Goal: Information Seeking & Learning: Find contact information

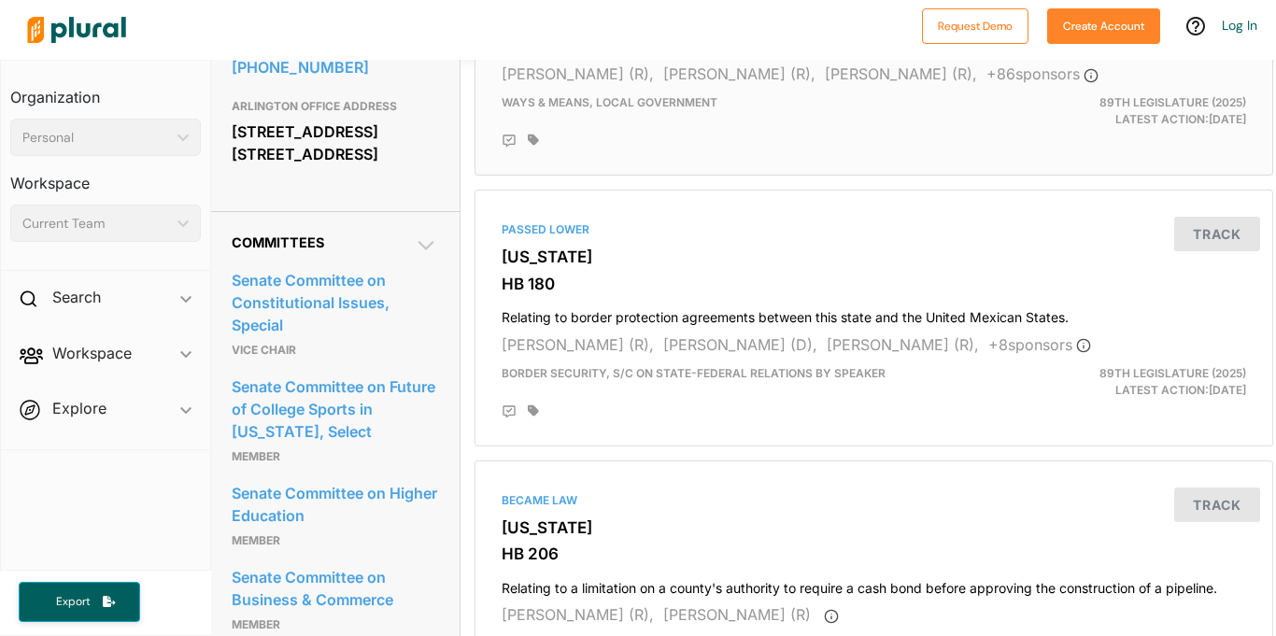
scroll to position [1241, 3]
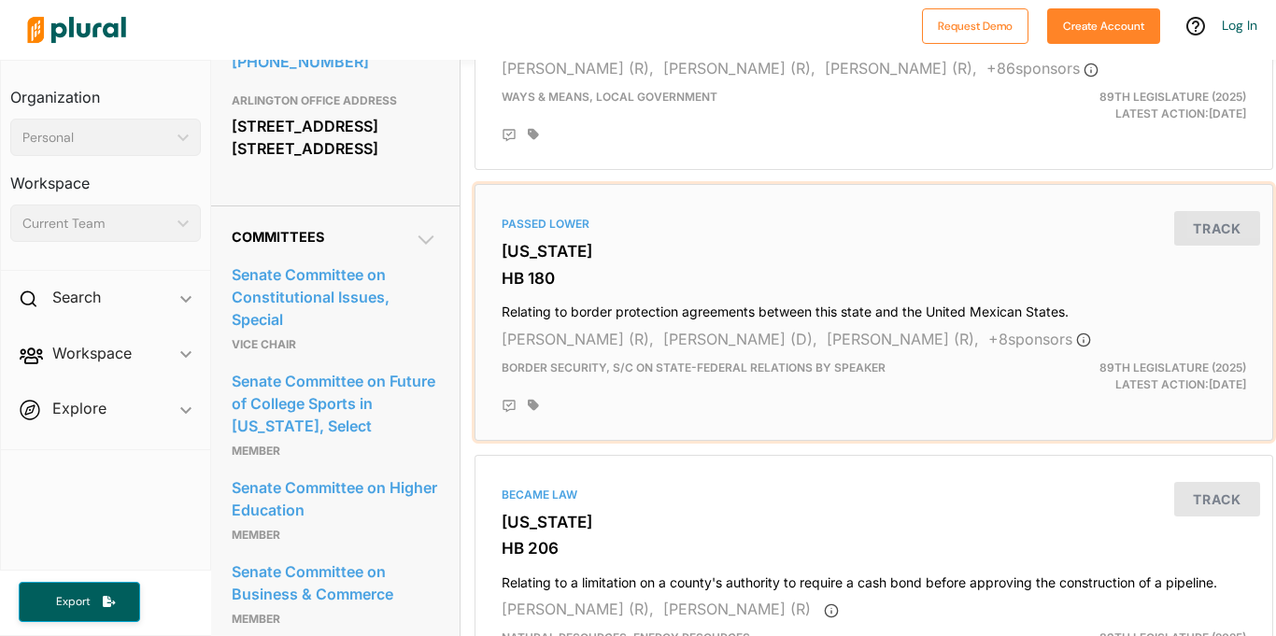
click at [857, 269] on h3 "HB 180" at bounding box center [874, 278] width 745 height 19
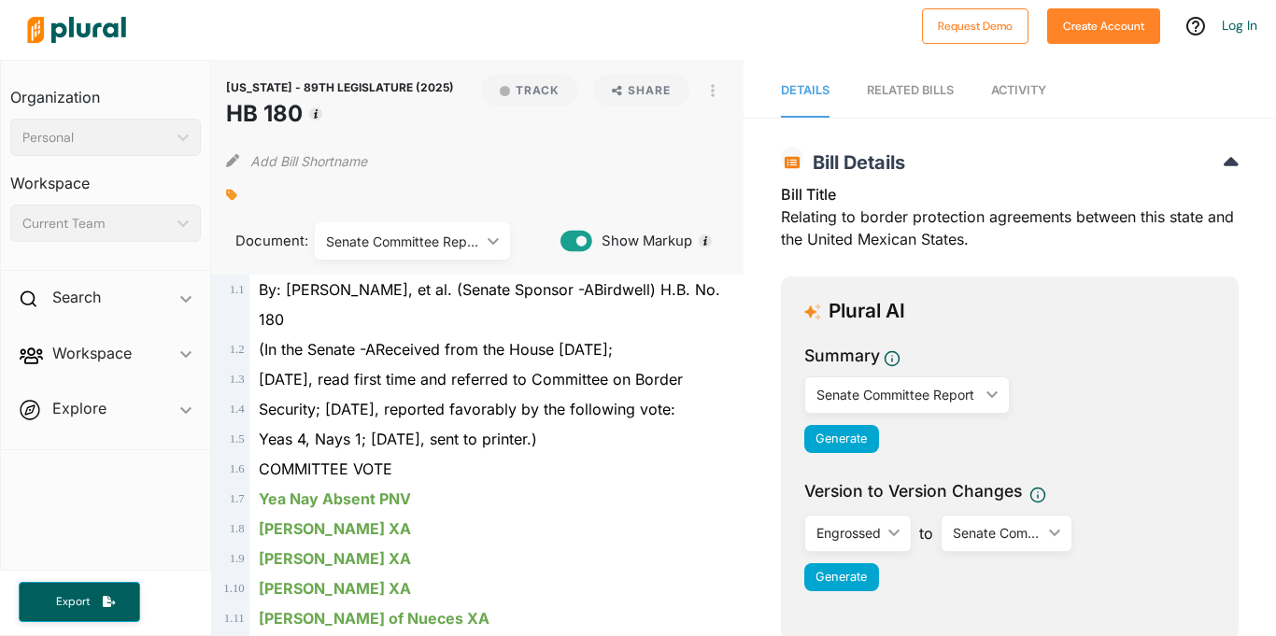
click at [270, 109] on h1 "HB 180" at bounding box center [340, 114] width 228 height 34
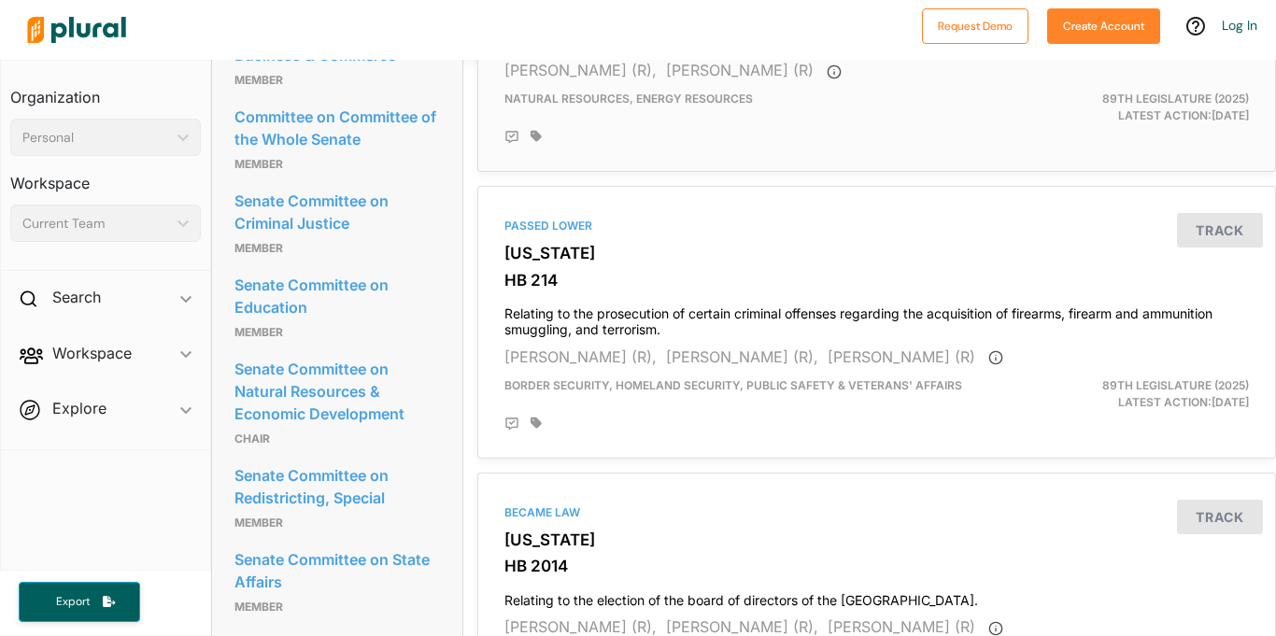
scroll to position [1783, 0]
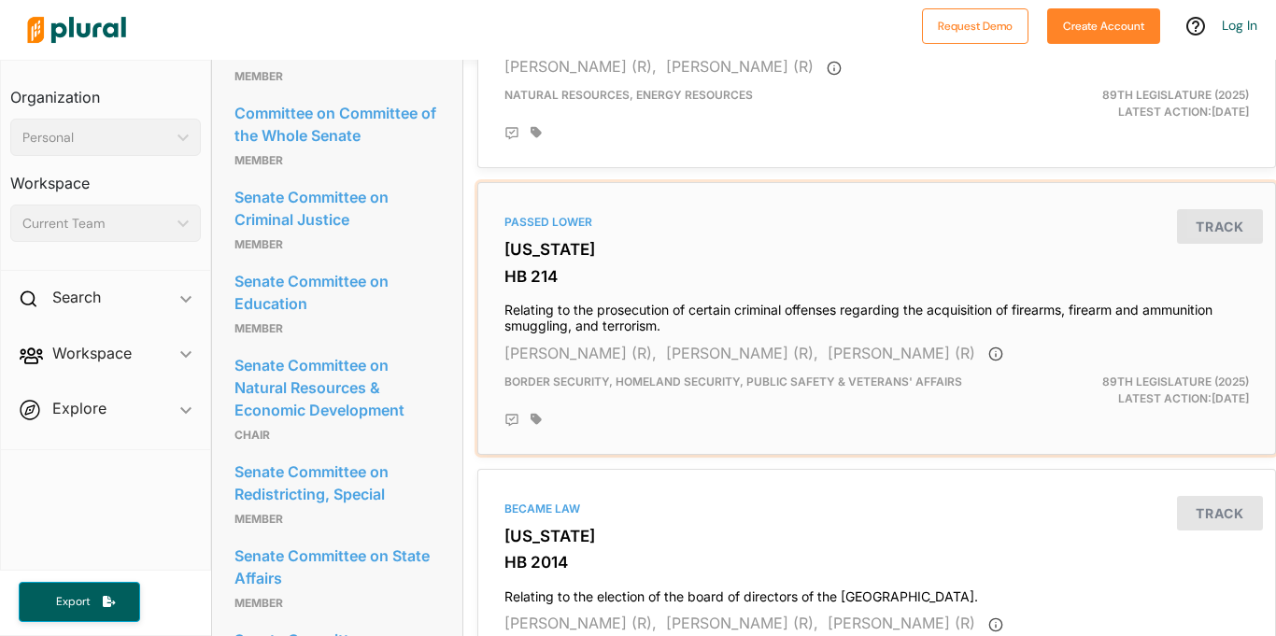
click at [679, 252] on h3 "[US_STATE]" at bounding box center [876, 249] width 745 height 19
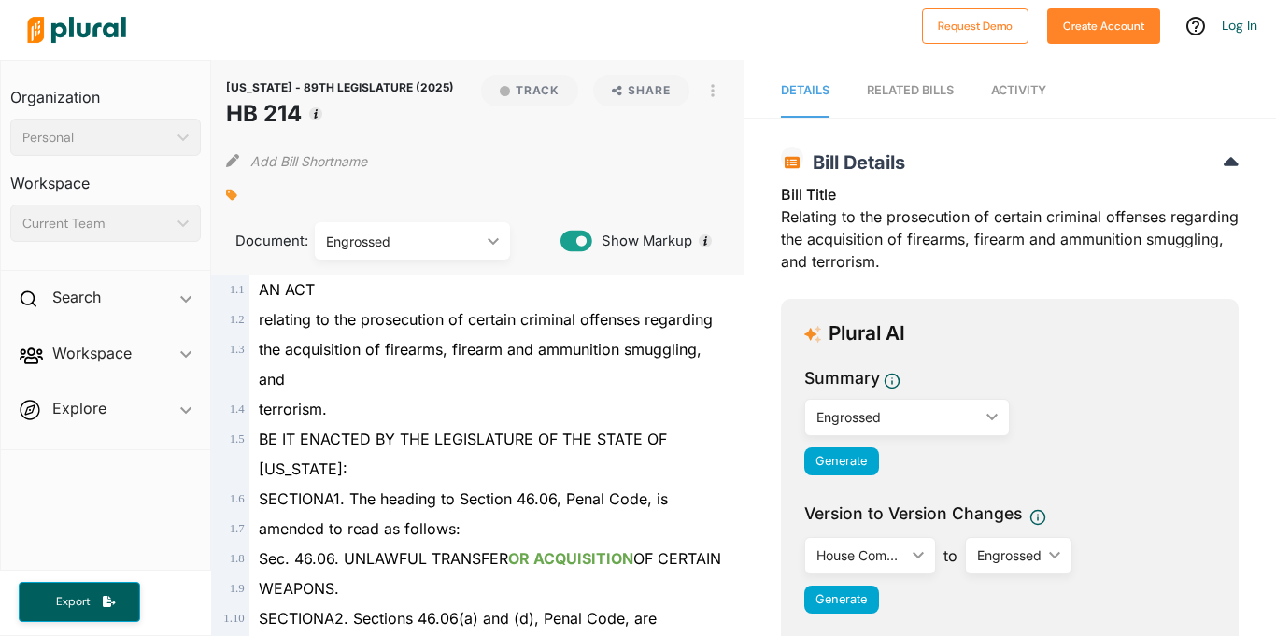
click at [841, 217] on div "Bill Title Relating to the prosecution of certain criminal offenses regarding t…" at bounding box center [1010, 233] width 458 height 101
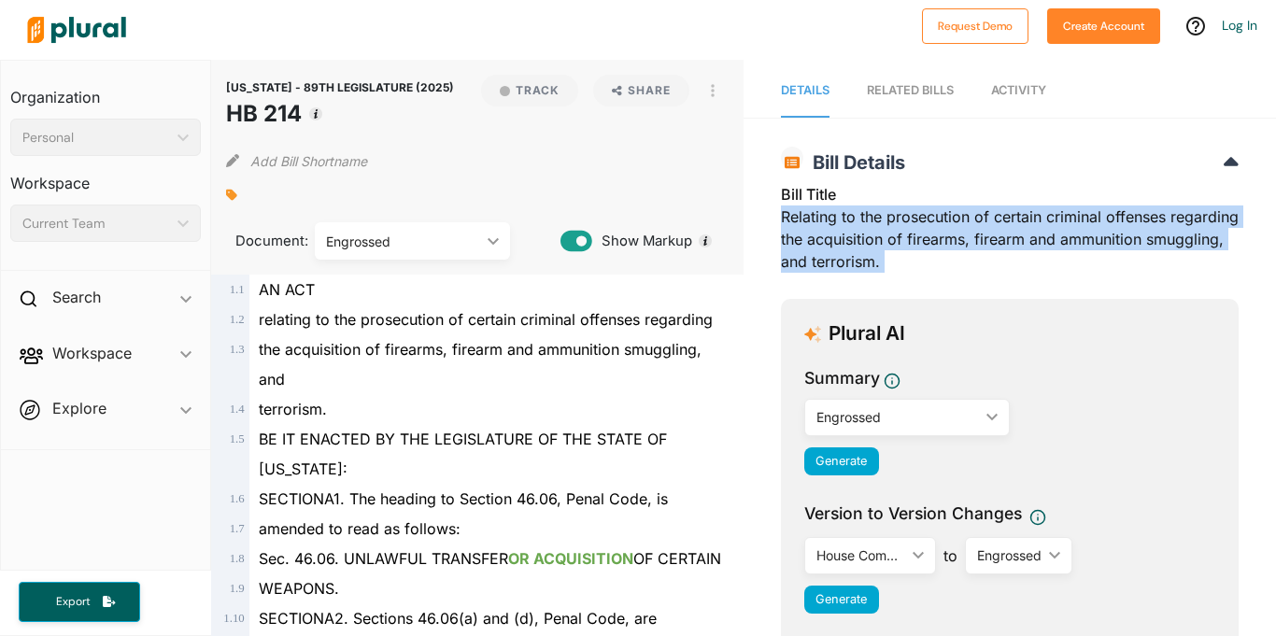
copy div "Relating to the prosecution of certain criminal offenses regarding the acquisit…"
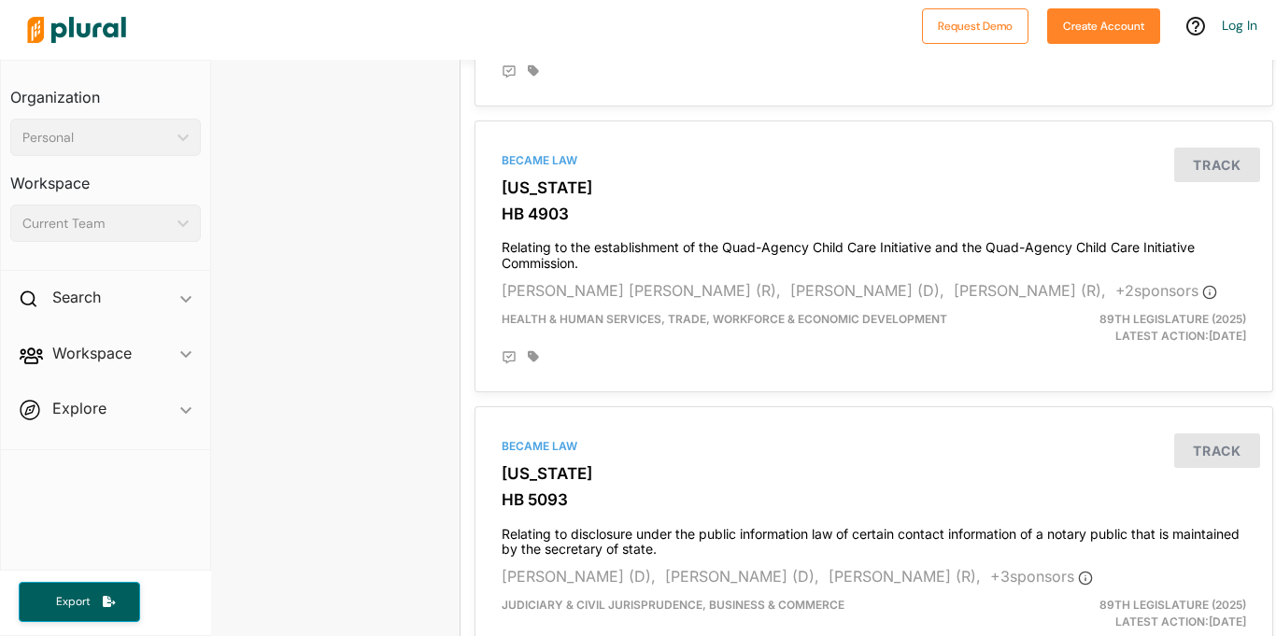
scroll to position [3495, 5]
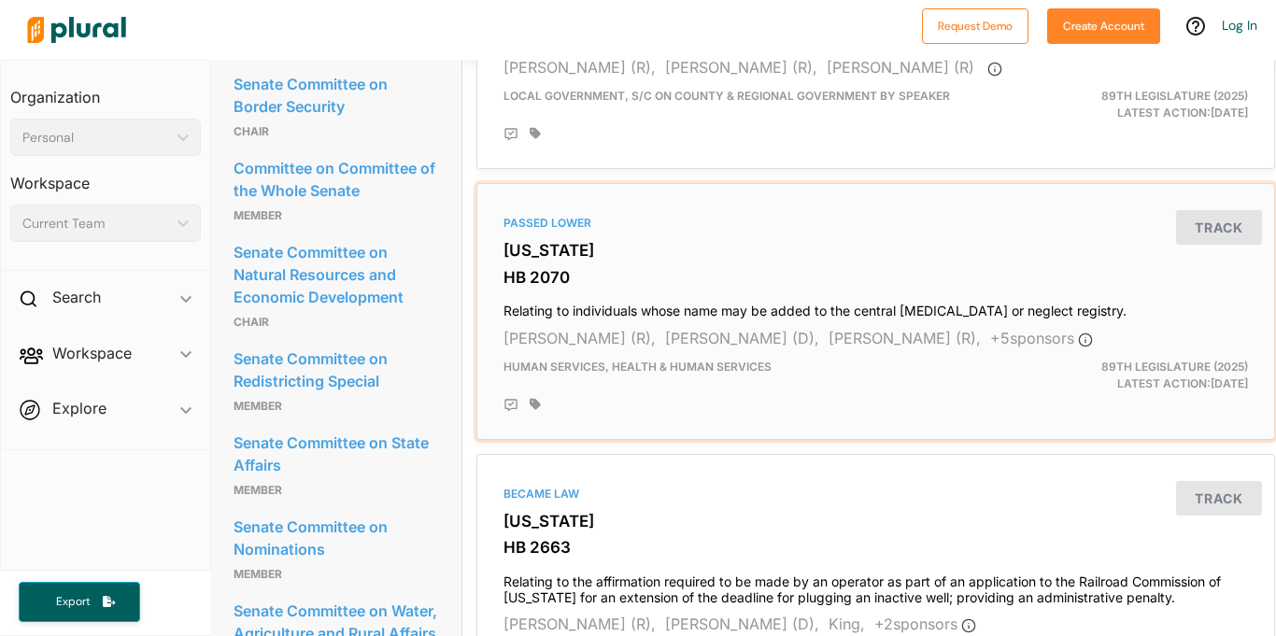
click at [801, 238] on div "Passed Lower Texas HB 2070 Relating to individuals whose name may be added to t…" at bounding box center [876, 312] width 782 height 240
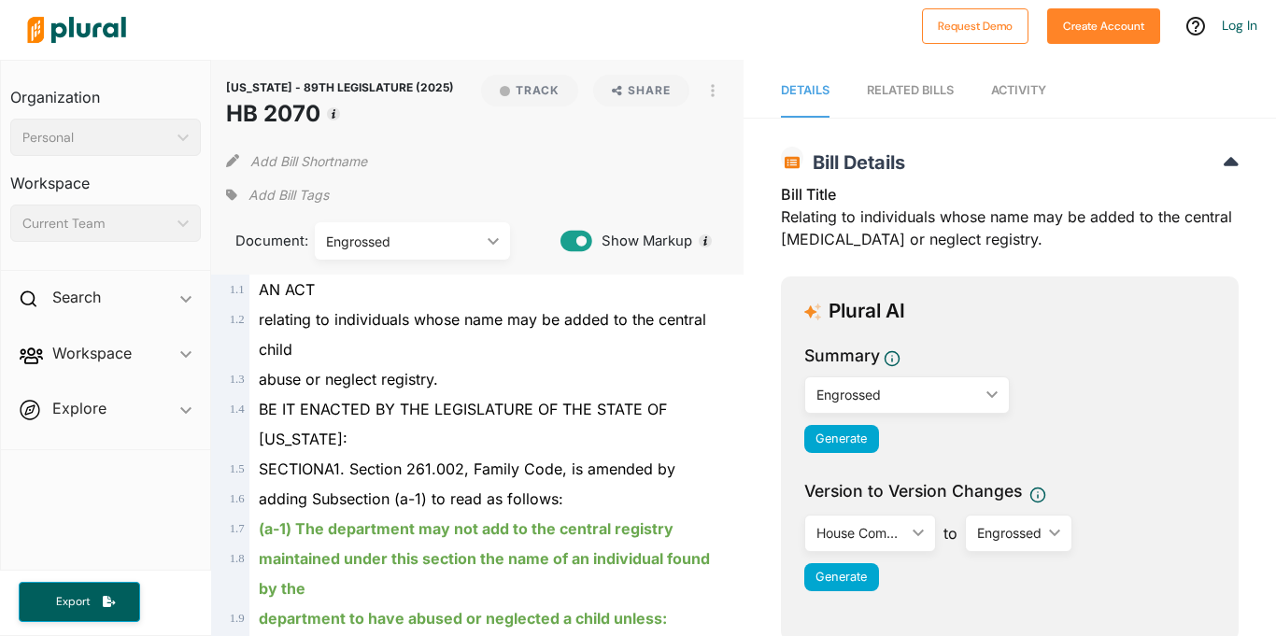
click at [909, 222] on div "Bill Title Relating to individuals whose name may be added to the central child…" at bounding box center [1010, 222] width 458 height 78
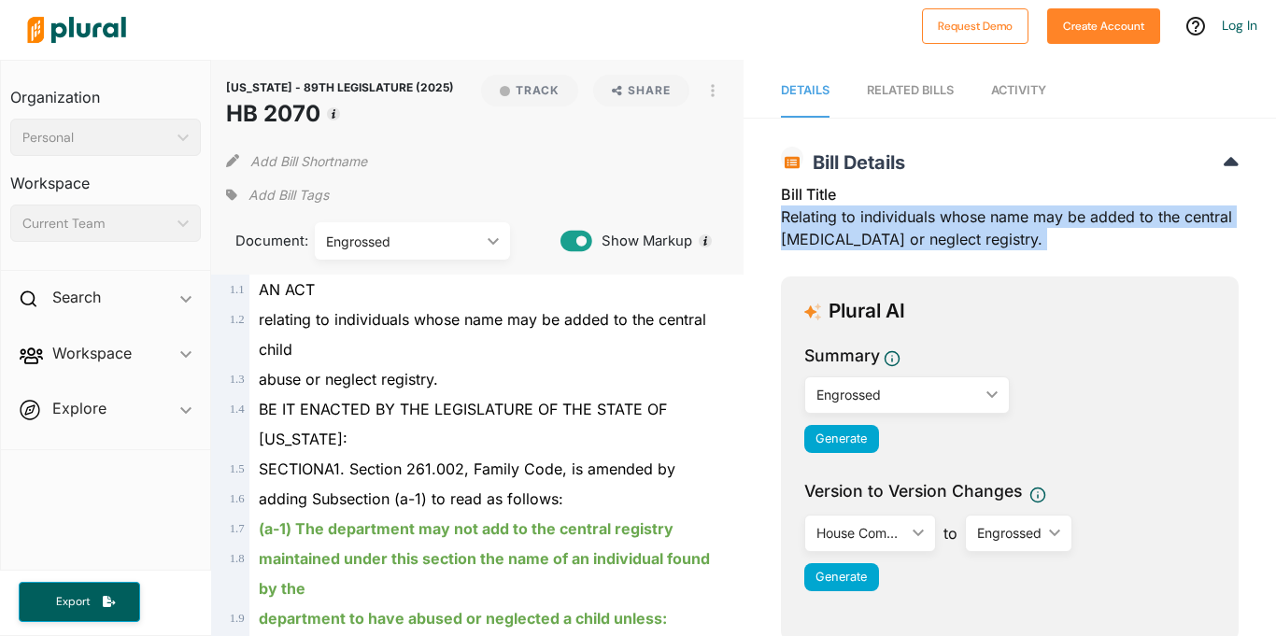
copy div "Relating to individuals whose name may be added to the central [MEDICAL_DATA] o…"
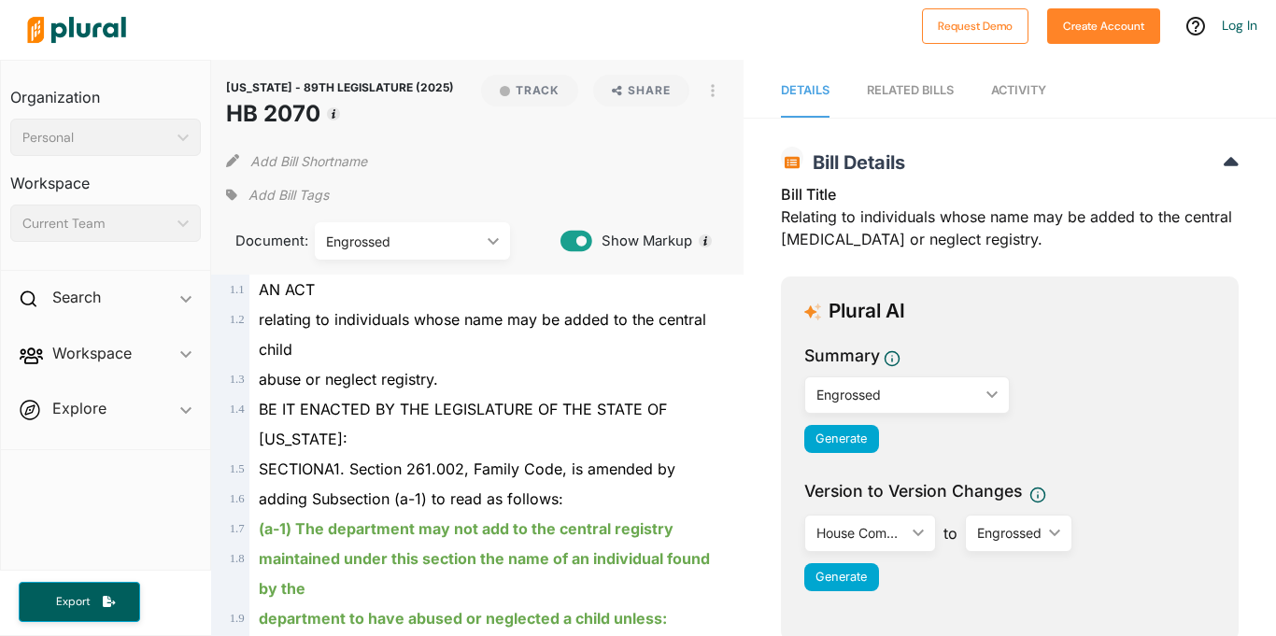
click at [969, 404] on div "Engrossed" at bounding box center [898, 395] width 163 height 20
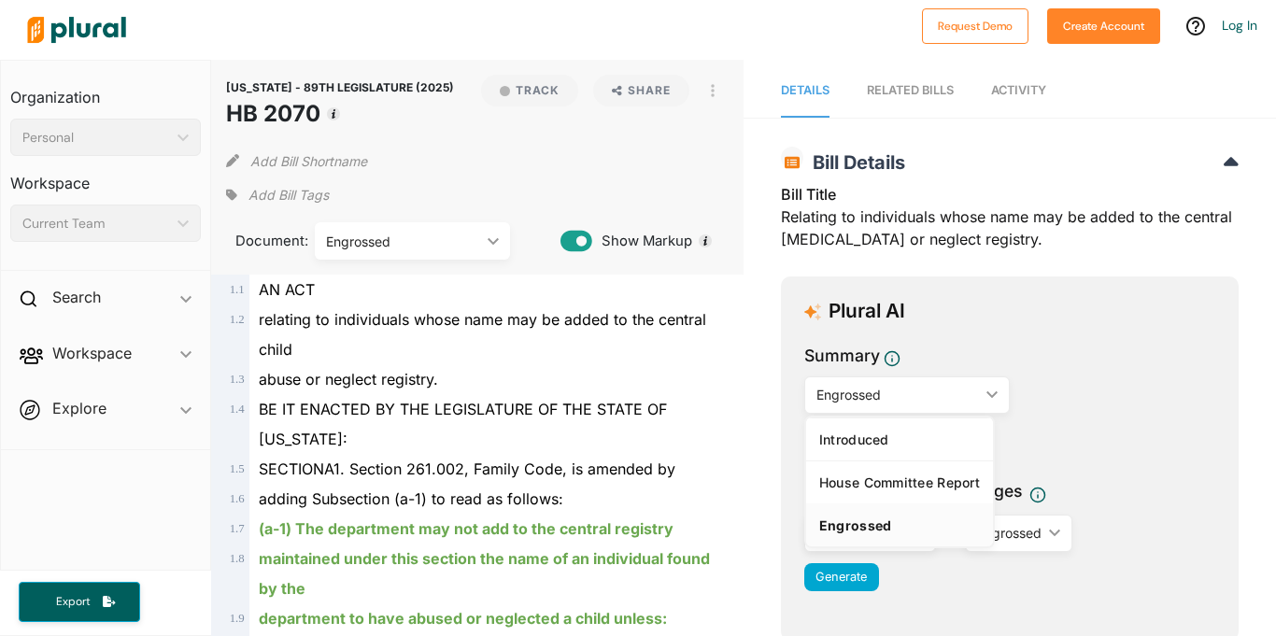
click at [963, 391] on div "Engrossed" at bounding box center [898, 395] width 163 height 20
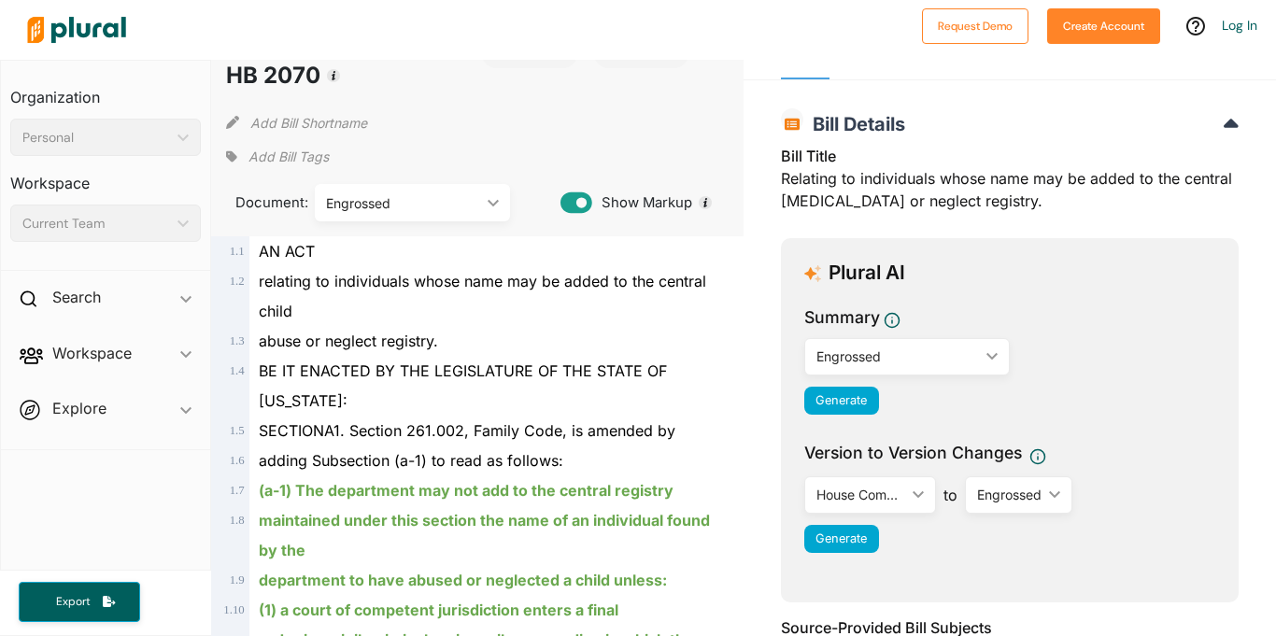
scroll to position [49, 0]
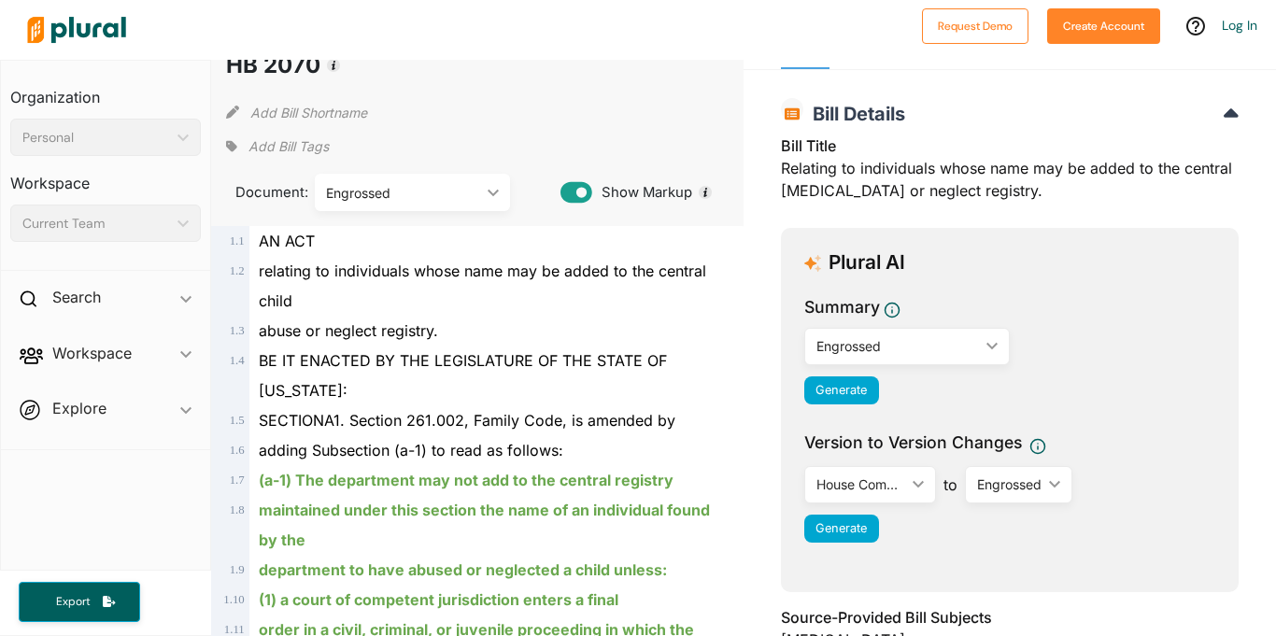
click at [446, 189] on div "Engrossed" at bounding box center [403, 193] width 154 height 20
click at [428, 245] on link "Introduced" at bounding box center [413, 236] width 192 height 43
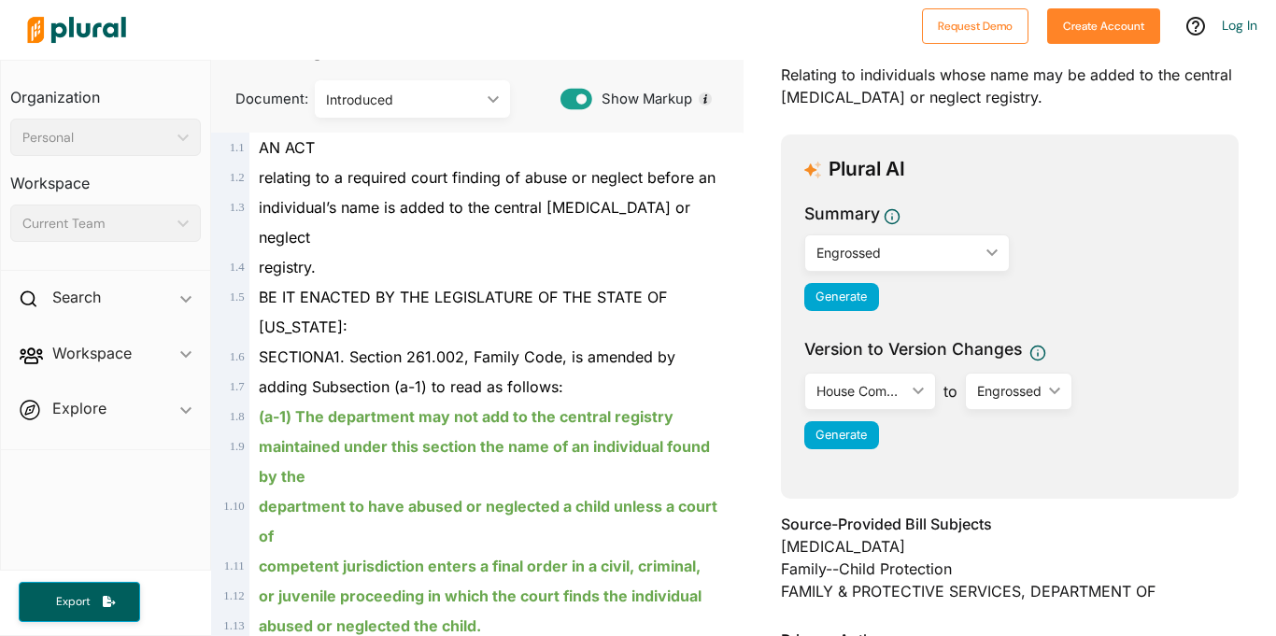
scroll to position [175, 0]
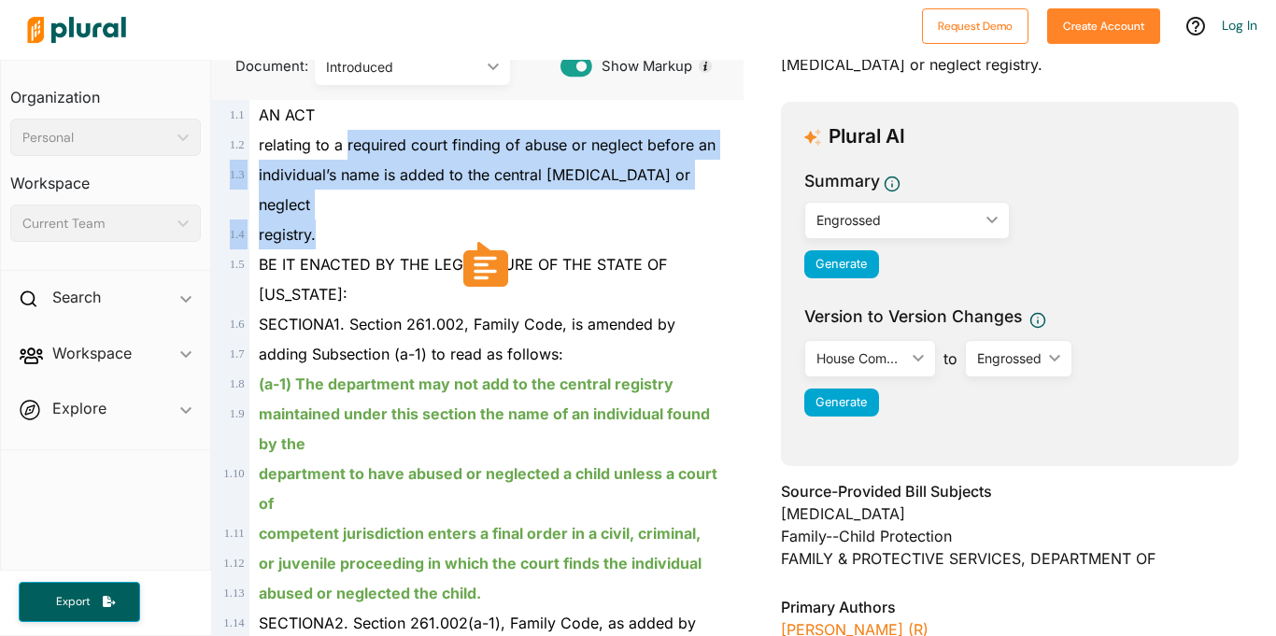
drag, startPoint x: 344, startPoint y: 143, endPoint x: 344, endPoint y: 201, distance: 57.9
click at [344, 201] on div "1 . 1 AN ACT 1 . 2 relating to a required court finding of abuse or neglect bef…" at bounding box center [478, 518] width 518 height 837
copy div "required court finding of abuse or neglect before an 1 . 3 individual’s name is…"
click at [355, 137] on span "relating to a required court finding of abuse or neglect before an" at bounding box center [487, 144] width 457 height 19
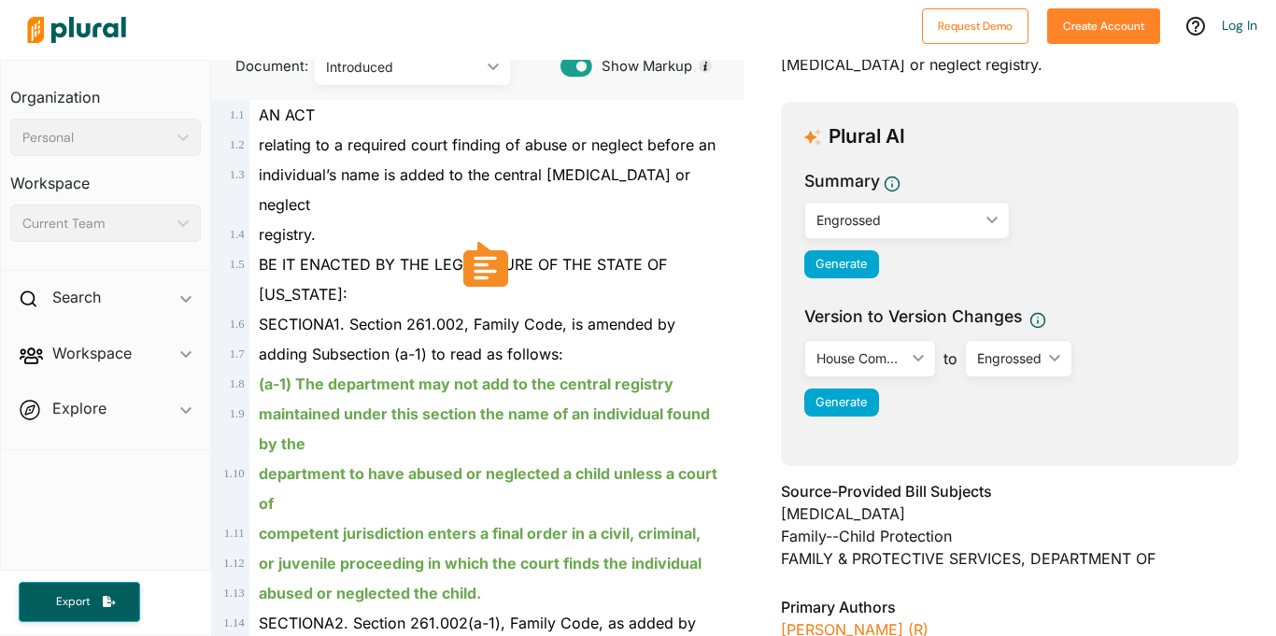
scroll to position [0, 0]
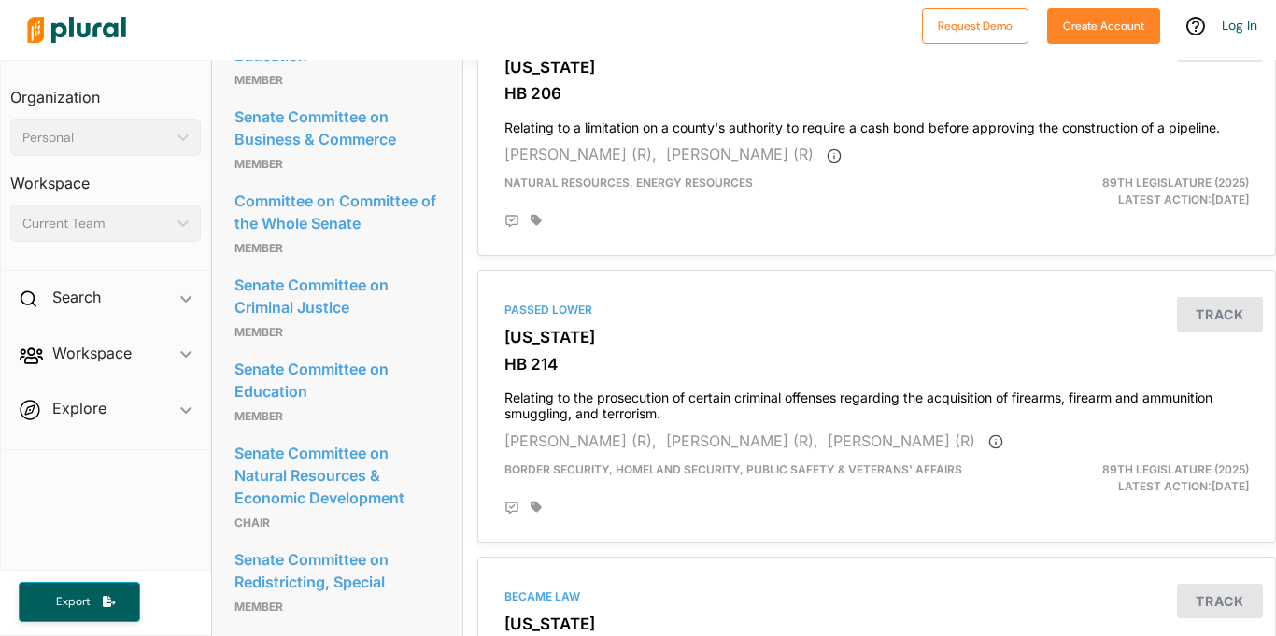
scroll to position [1719, 0]
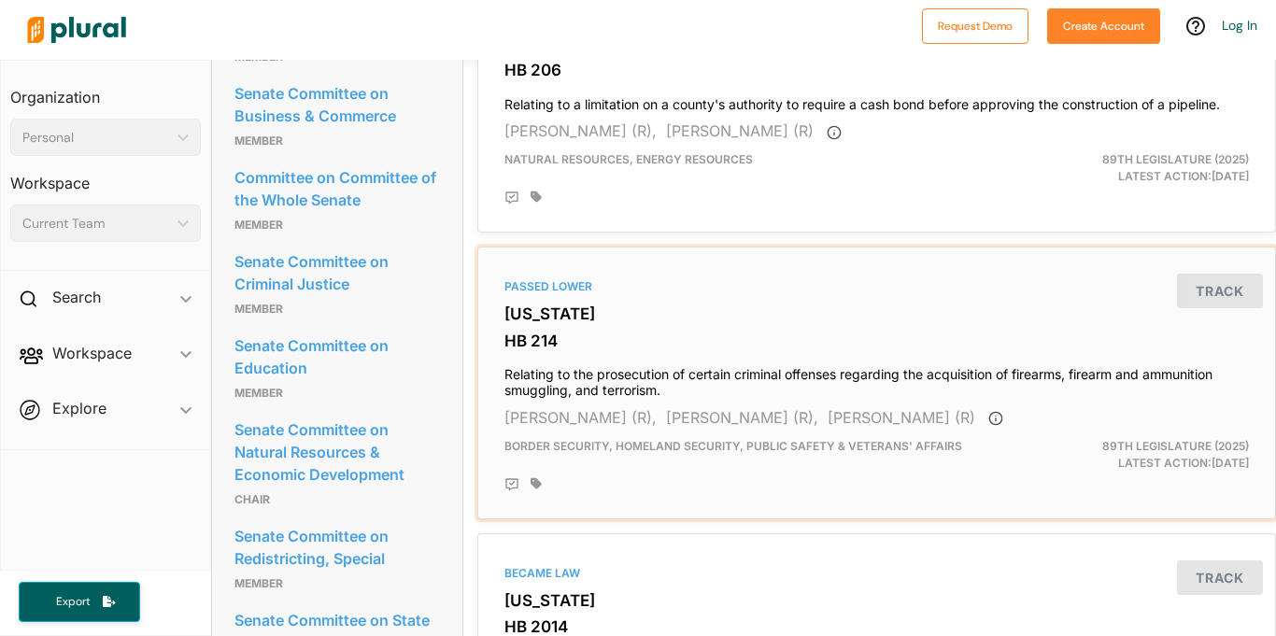
click at [724, 360] on h4 "Relating to the prosecution of certain criminal offenses regarding the acquisit…" at bounding box center [876, 378] width 745 height 41
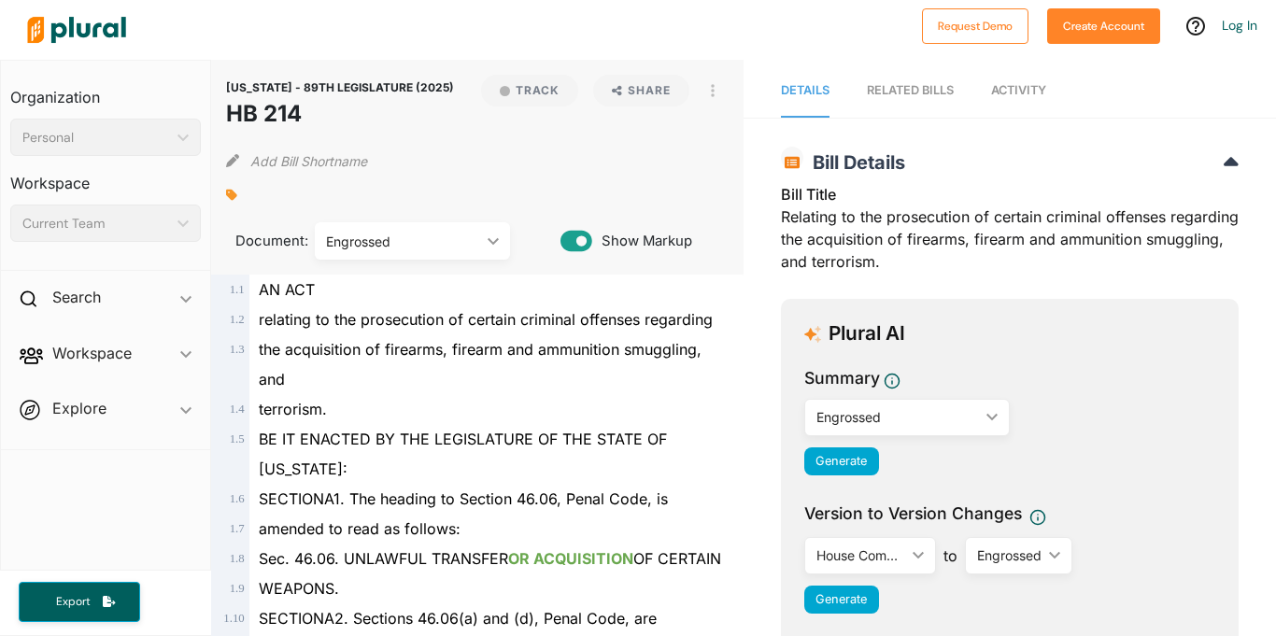
click at [424, 235] on div "Engrossed" at bounding box center [403, 242] width 154 height 20
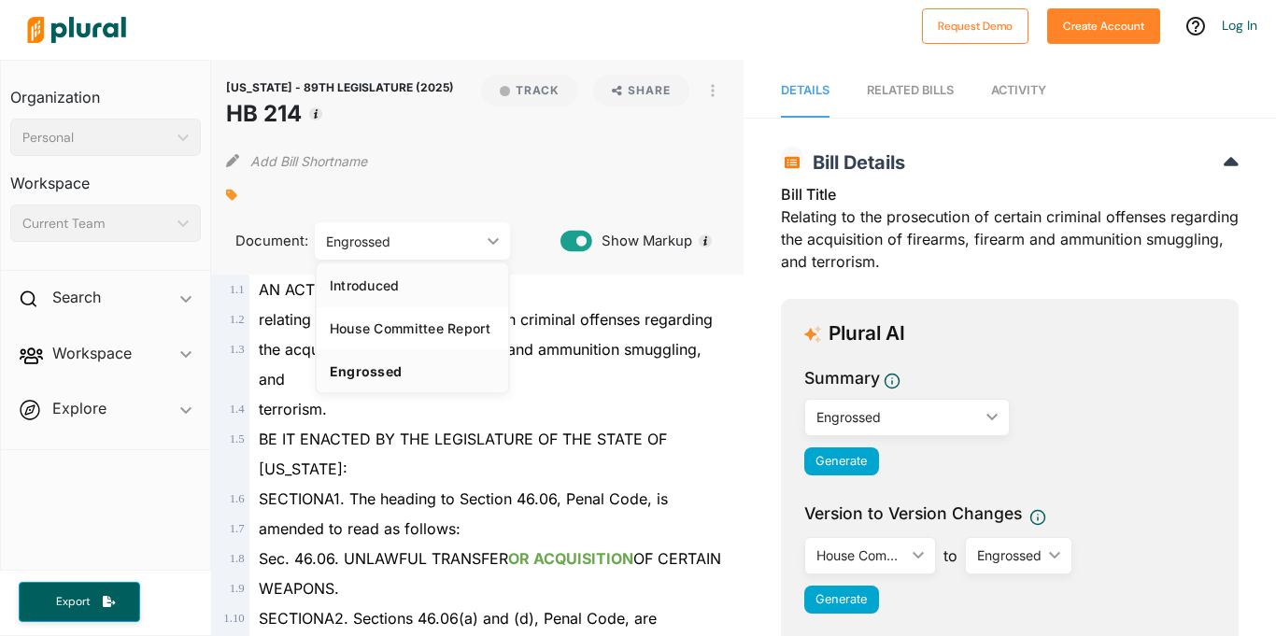
click at [349, 282] on div "Introduced" at bounding box center [412, 285] width 165 height 16
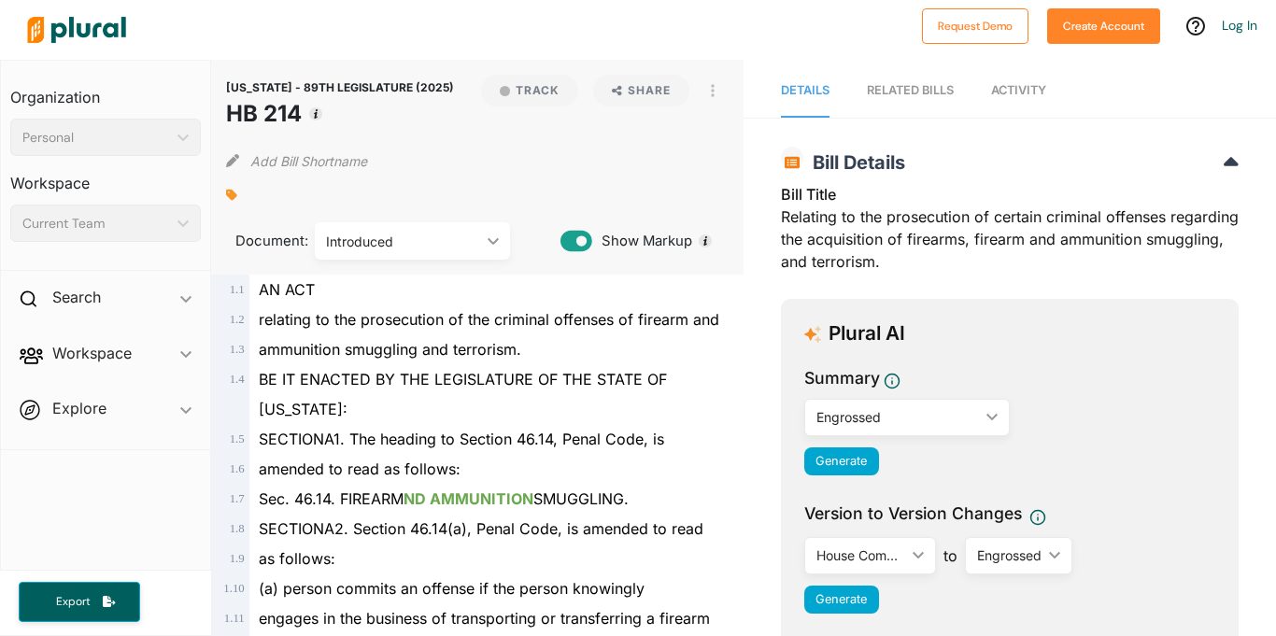
click at [367, 228] on div "Introduced ic_keyboard_arrow_down" at bounding box center [412, 240] width 195 height 37
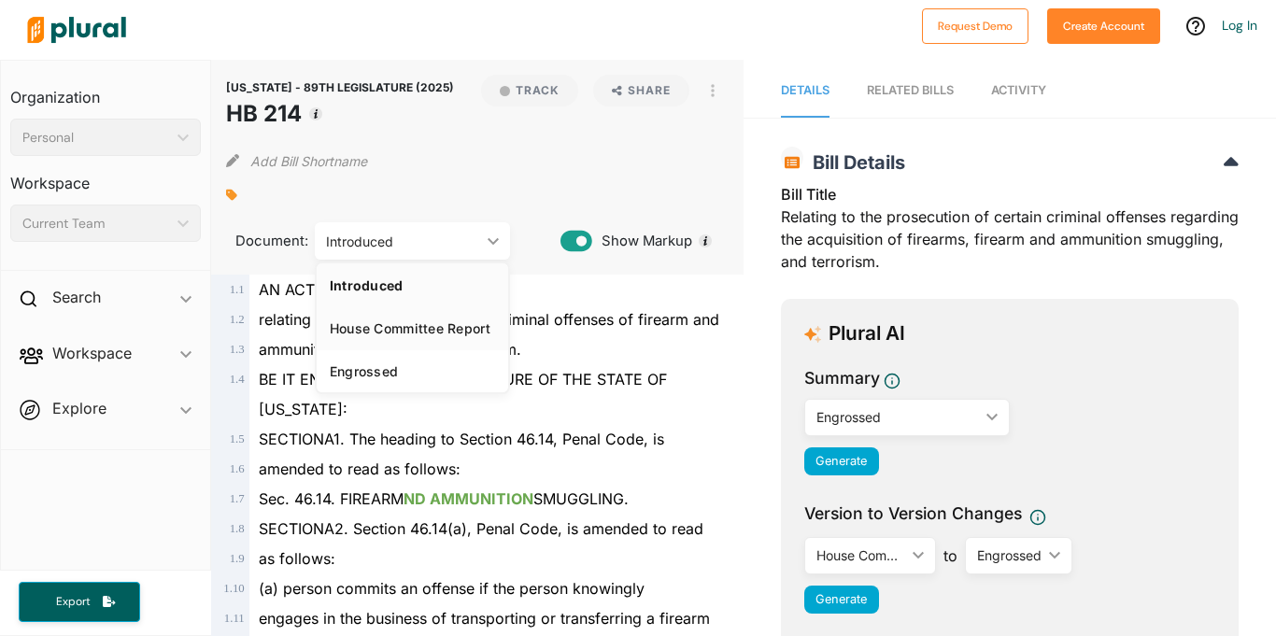
click at [376, 317] on link "House Committee Report" at bounding box center [413, 327] width 192 height 43
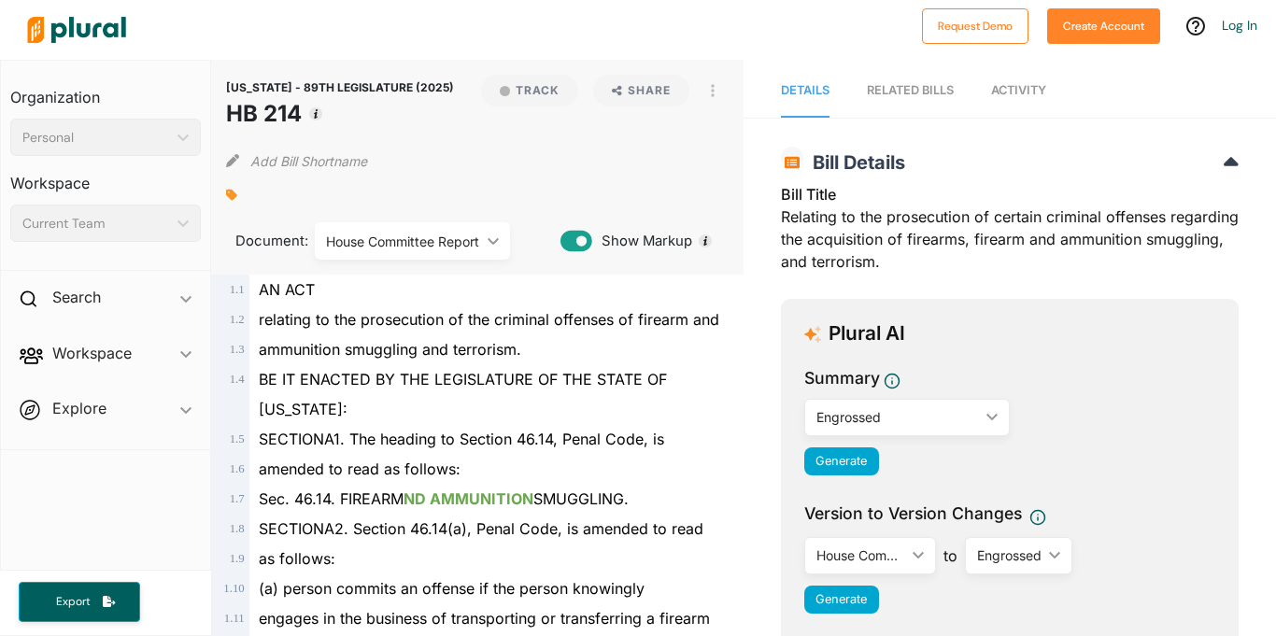
click at [422, 240] on div "House Committee Report" at bounding box center [403, 242] width 154 height 20
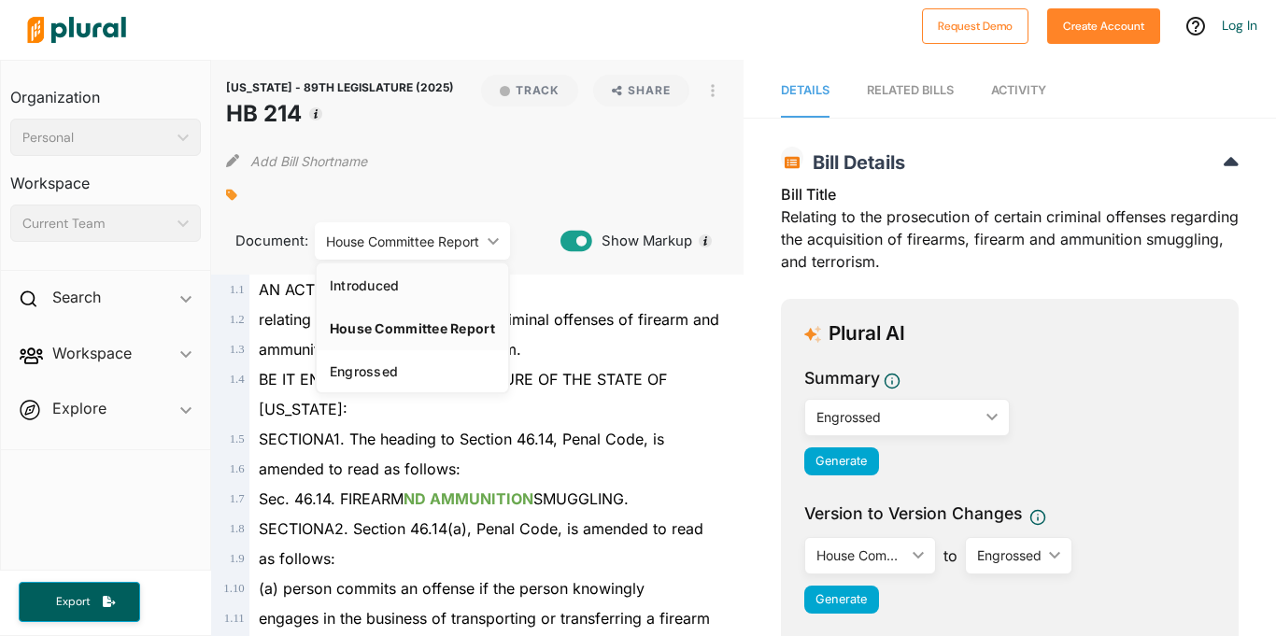
click at [425, 283] on div "Introduced" at bounding box center [412, 285] width 165 height 16
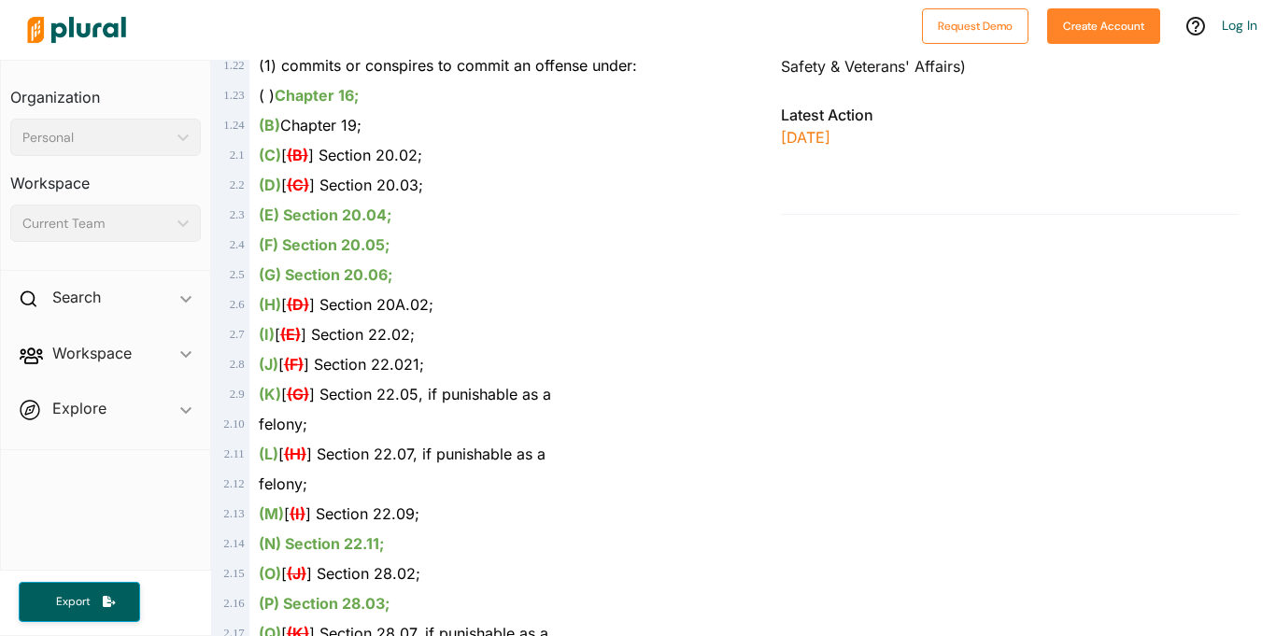
scroll to position [991, 0]
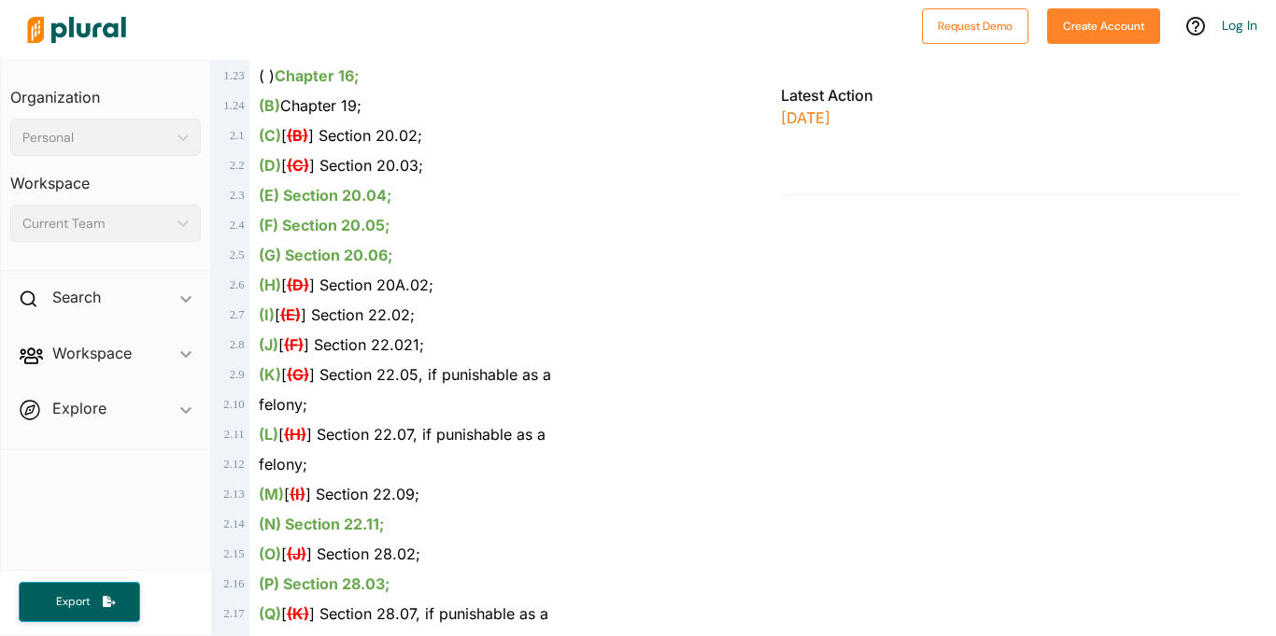
click at [641, 300] on div "(I) [ (E) ] Section 22.02;" at bounding box center [485, 315] width 473 height 30
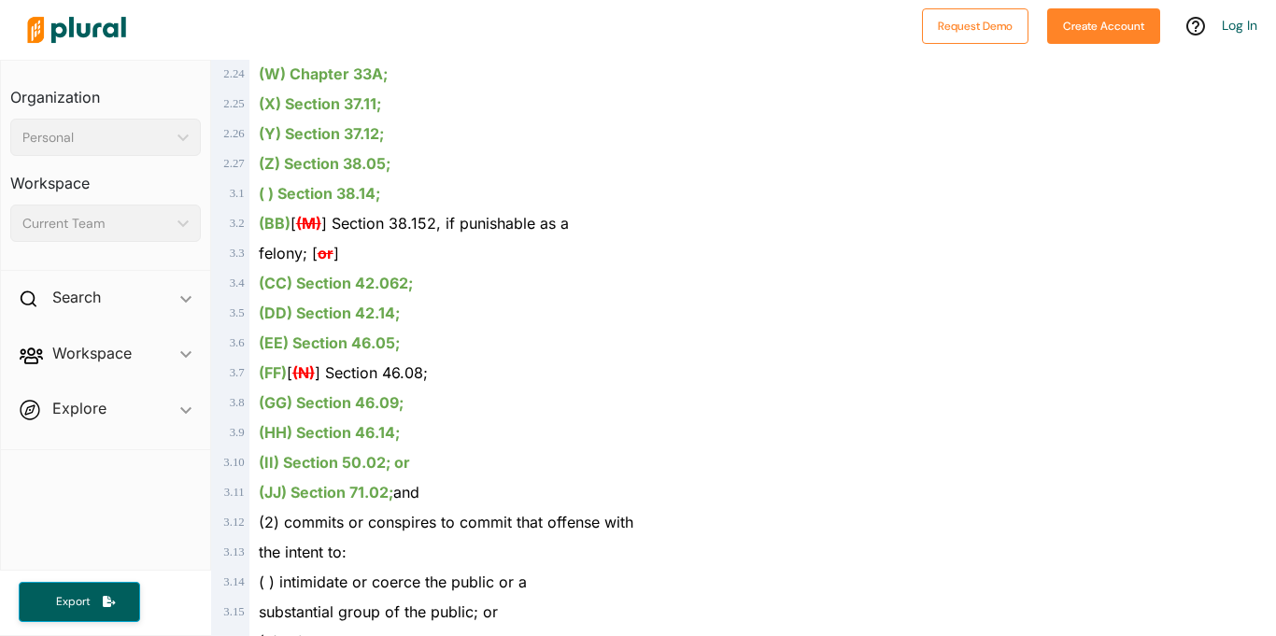
click at [641, 328] on div "(EE) Section 46.05;" at bounding box center [485, 343] width 473 height 30
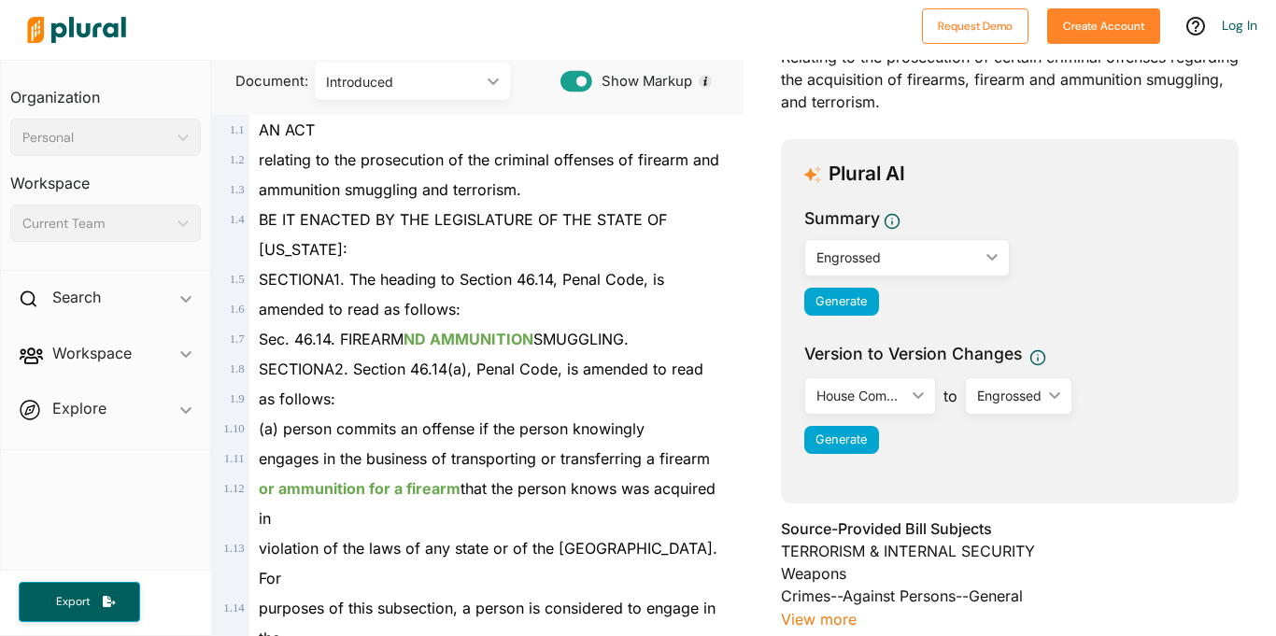
scroll to position [0, 0]
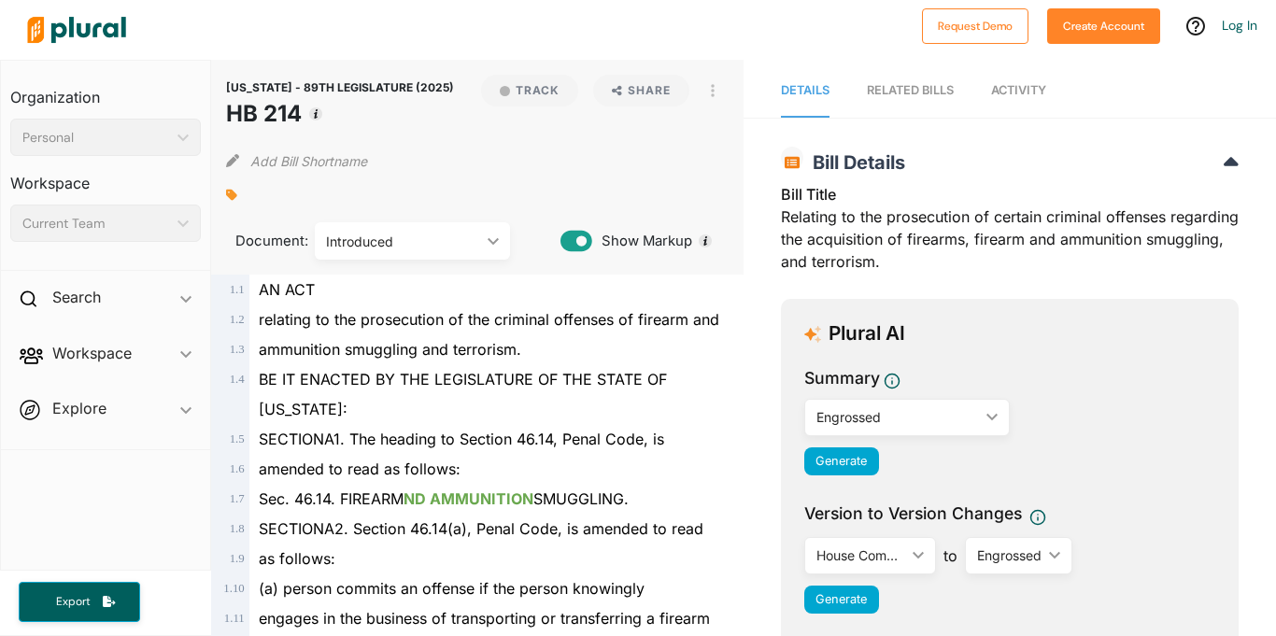
click at [50, 35] on img at bounding box center [76, 29] width 131 height 65
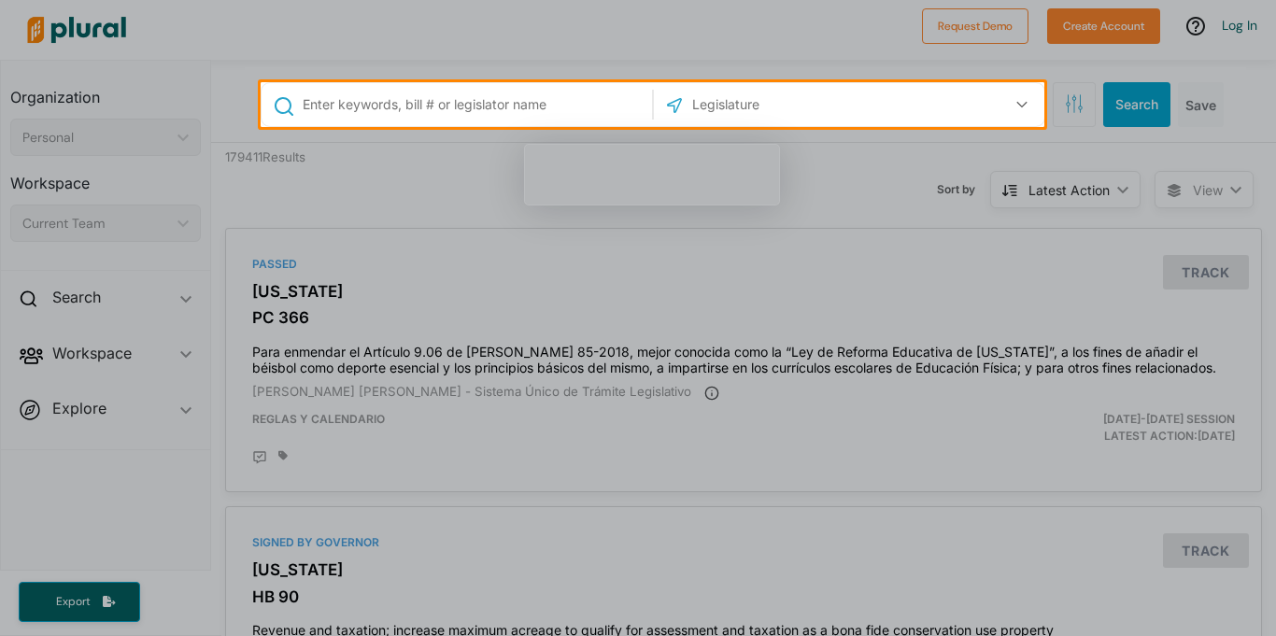
click at [576, 116] on input "text" at bounding box center [474, 105] width 347 height 36
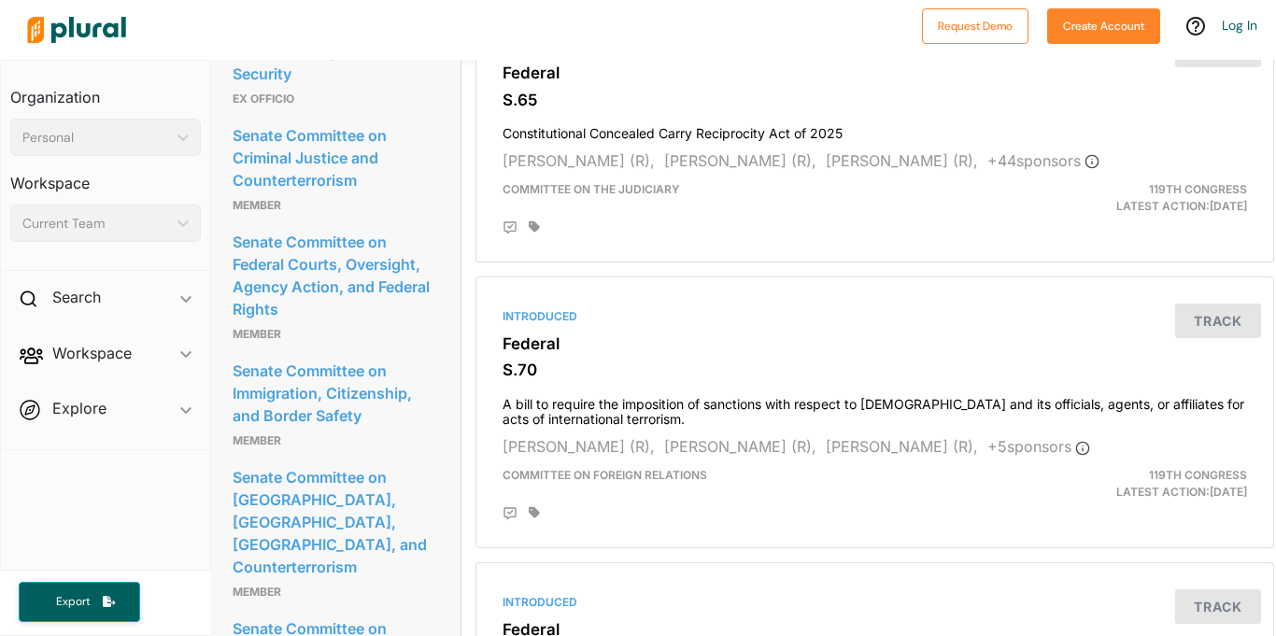
scroll to position [2662, 2]
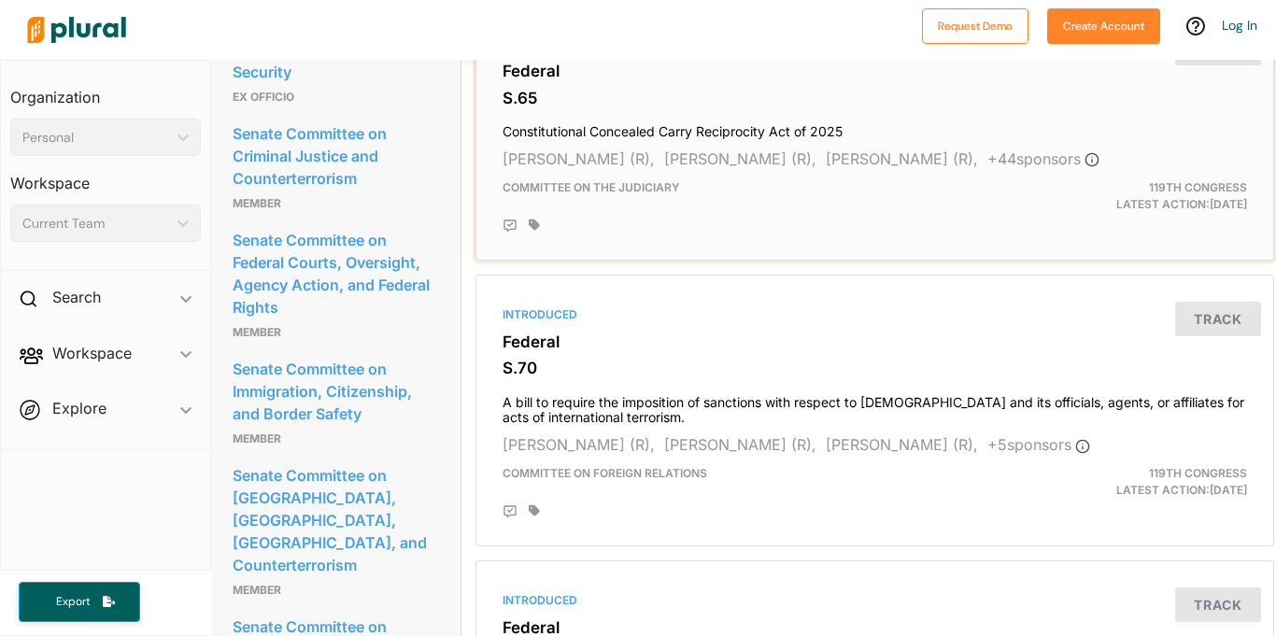
click at [854, 228] on div at bounding box center [888, 226] width 718 height 15
click at [761, 171] on div "Introduced Federal S.65 Constitutional Concealed Carry Reciprocity Act of 2025 …" at bounding box center [875, 132] width 782 height 240
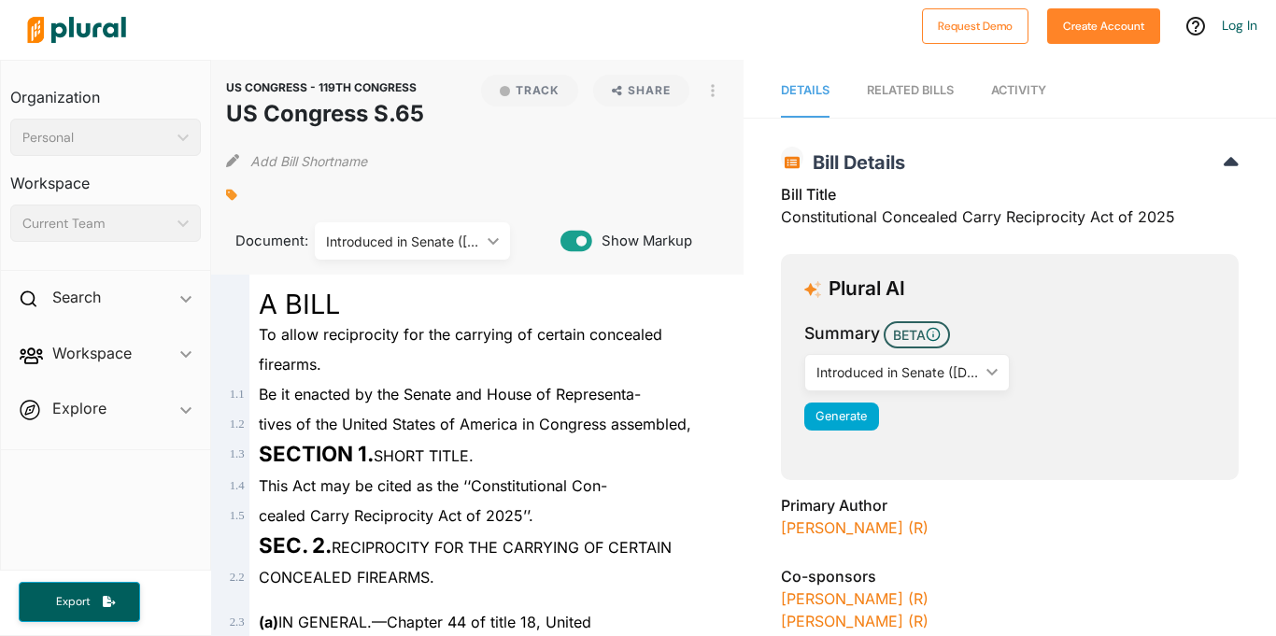
click at [377, 117] on h1 "US Congress S.65" at bounding box center [325, 114] width 198 height 34
click at [355, 113] on h1 "US Congress S.65" at bounding box center [325, 114] width 198 height 34
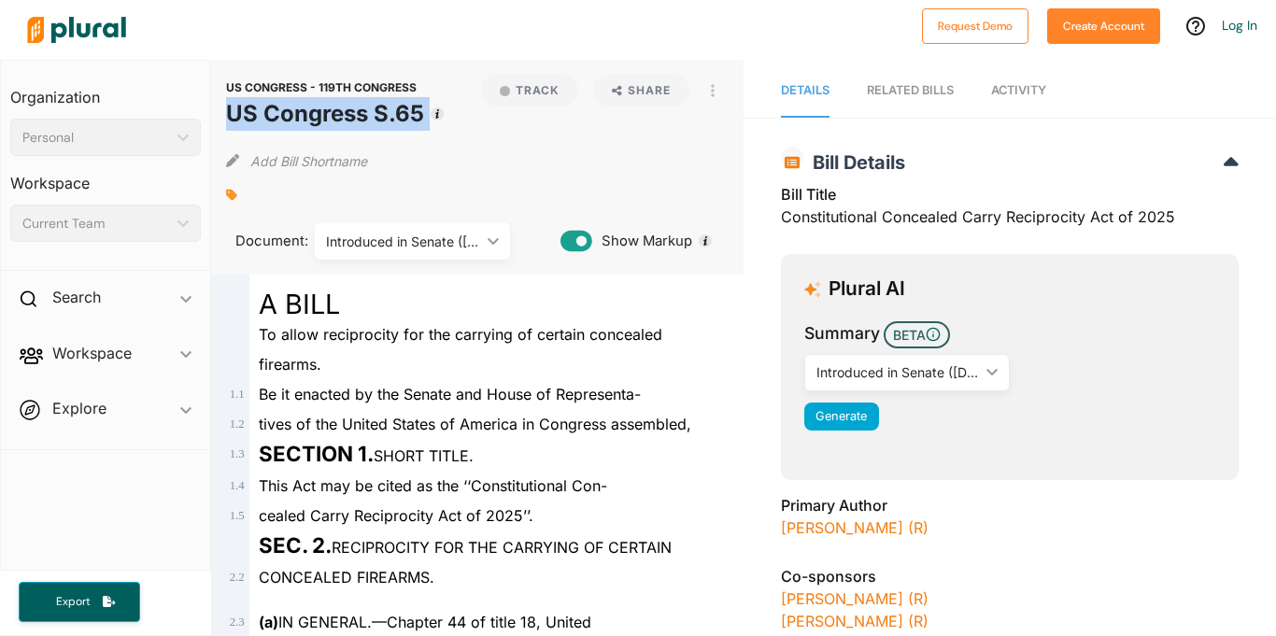
copy div "US Congress S.65 Track"
click at [940, 209] on div "Bill Title Constitutional Concealed Carry Reciprocity Act of 2025" at bounding box center [1010, 211] width 458 height 56
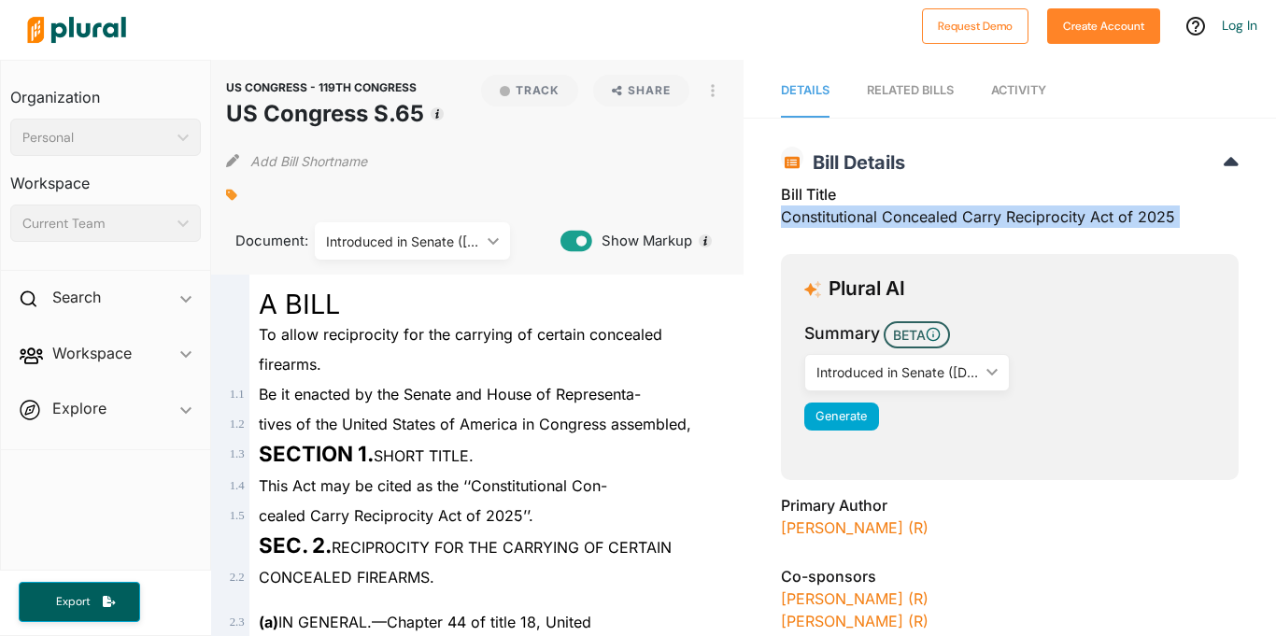
copy div "Constitutional Concealed Carry Reciprocity Act of 2025"
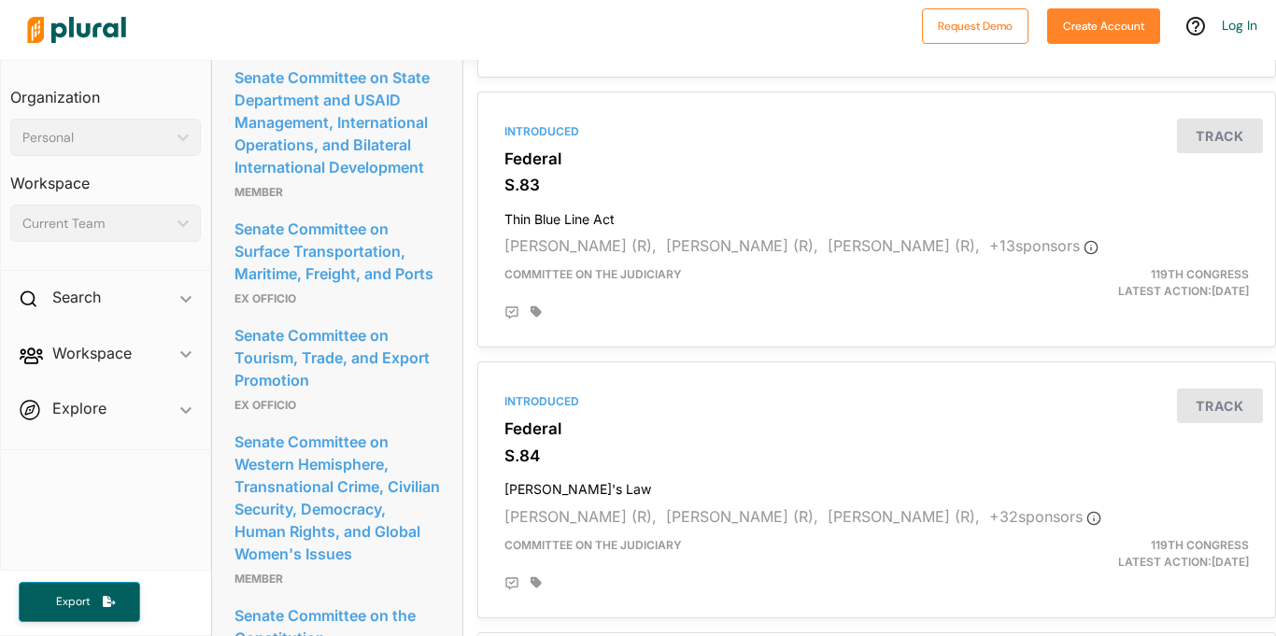
scroll to position [3397, 0]
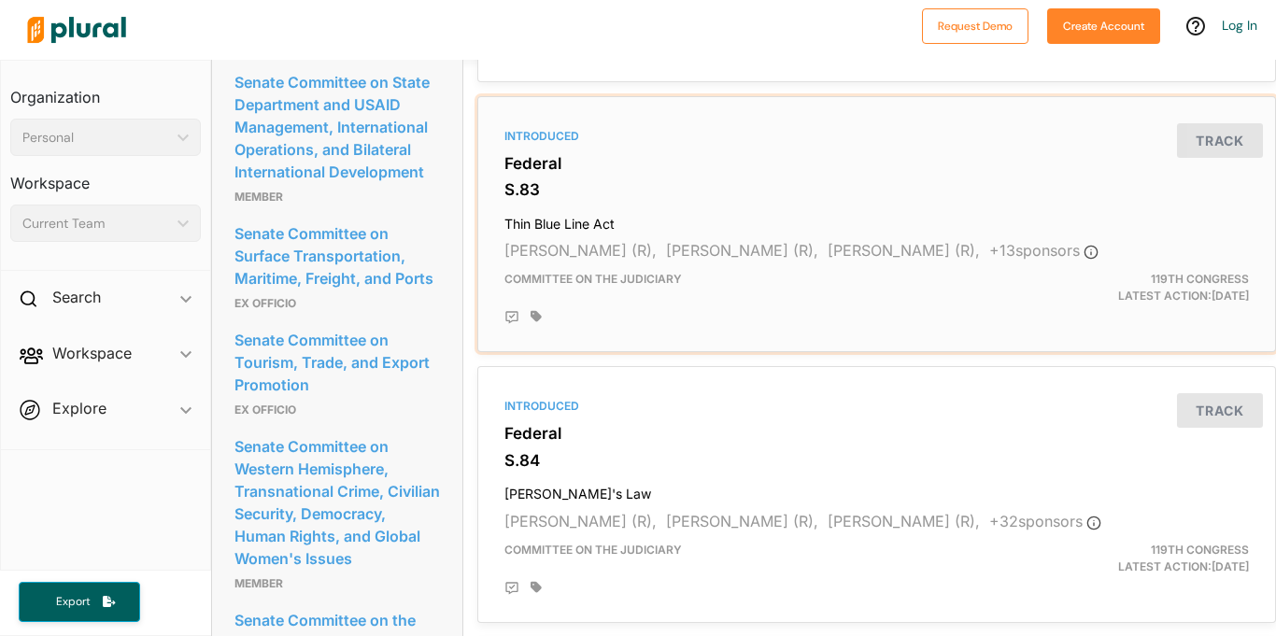
click at [779, 287] on div "Committee on the Judiciary" at bounding box center [747, 288] width 515 height 34
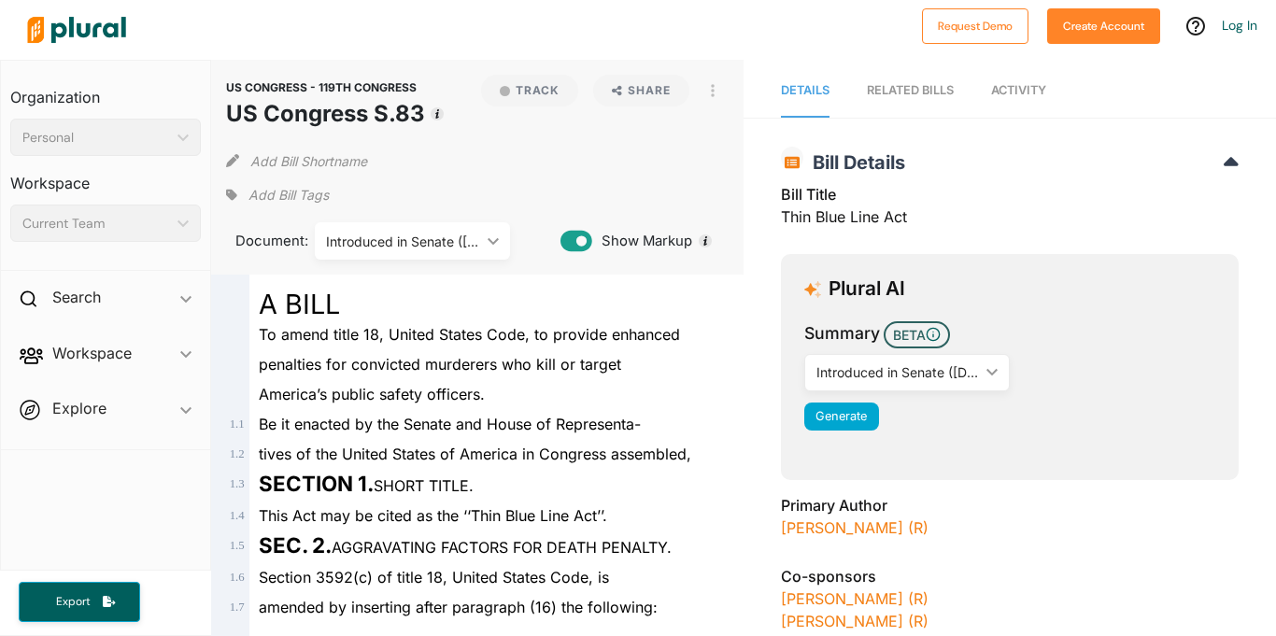
click at [337, 116] on h1 "US Congress S.83" at bounding box center [325, 114] width 199 height 34
copy div "US Congress S.83 Track"
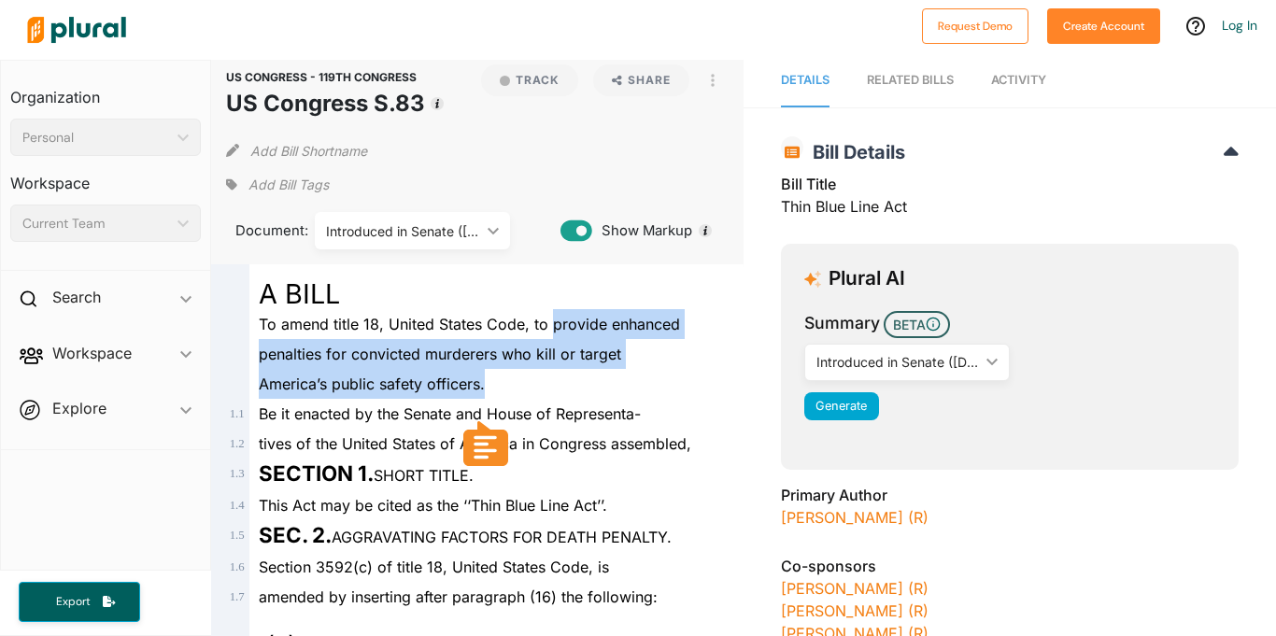
drag, startPoint x: 547, startPoint y: 320, endPoint x: 542, endPoint y: 377, distance: 57.3
copy div "provide enhanced penalties for convicted murderers who kill or target America’s…"
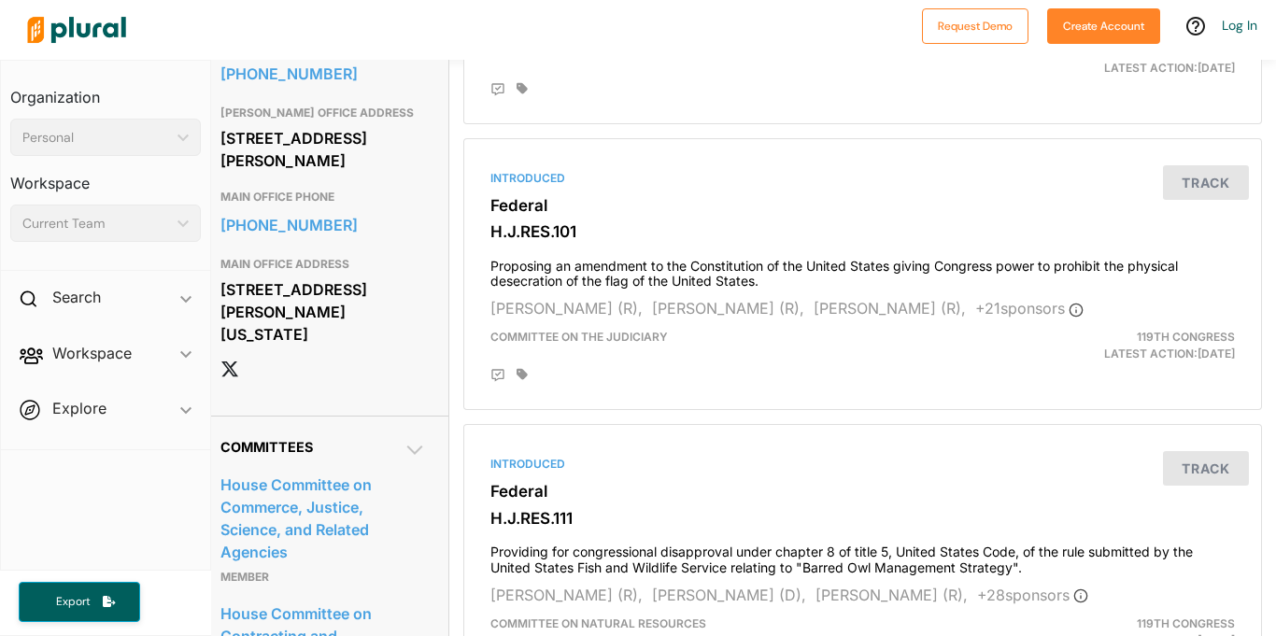
scroll to position [1207, 14]
click at [754, 205] on h3 "Federal" at bounding box center [862, 204] width 745 height 19
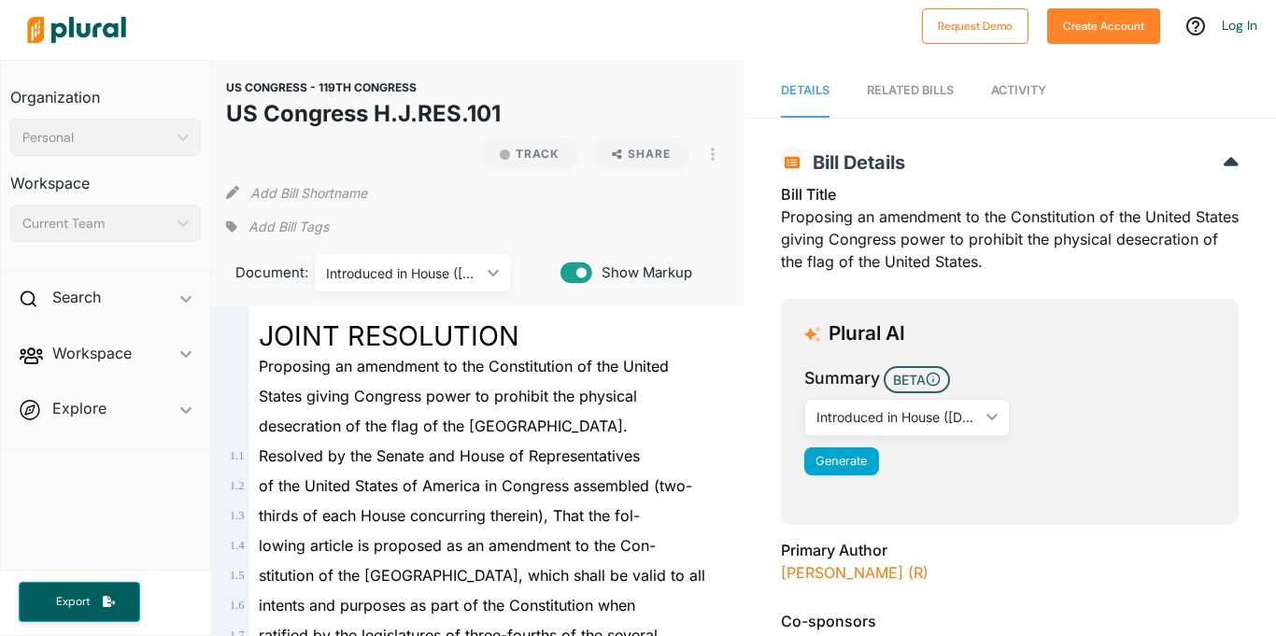
click at [315, 111] on h1 "US Congress H.J.RES.101" at bounding box center [363, 114] width 275 height 34
copy div "US Congress H.J.RES.101 Track"
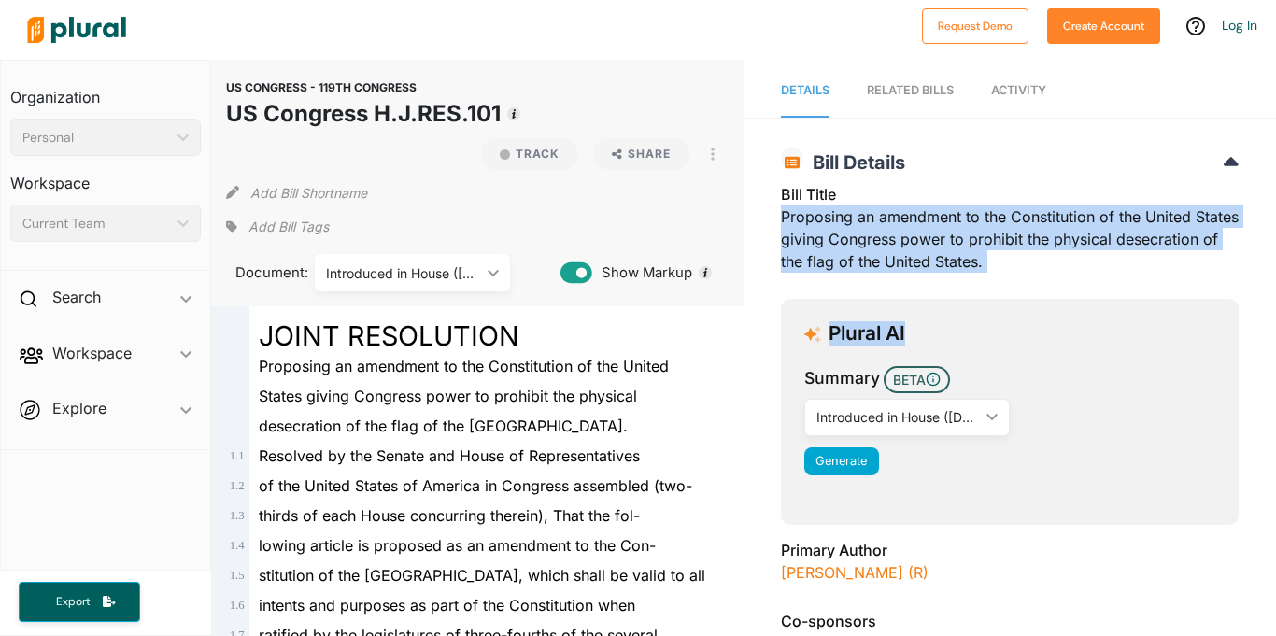
drag, startPoint x: 783, startPoint y: 219, endPoint x: 1079, endPoint y: 286, distance: 303.7
click at [1080, 273] on div "Bill Title Proposing an amendment to the Constitution of the United States givi…" at bounding box center [1010, 233] width 458 height 101
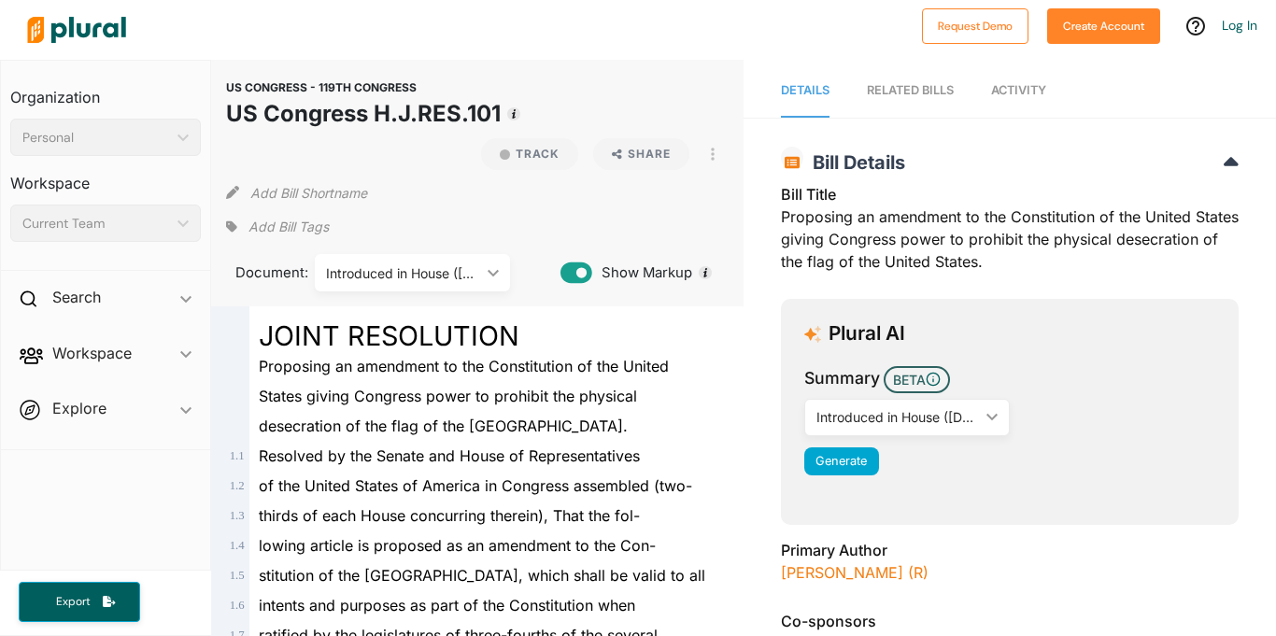
click at [1051, 252] on div "Bill Title Proposing an amendment to the Constitution of the United States givi…" at bounding box center [1010, 233] width 458 height 101
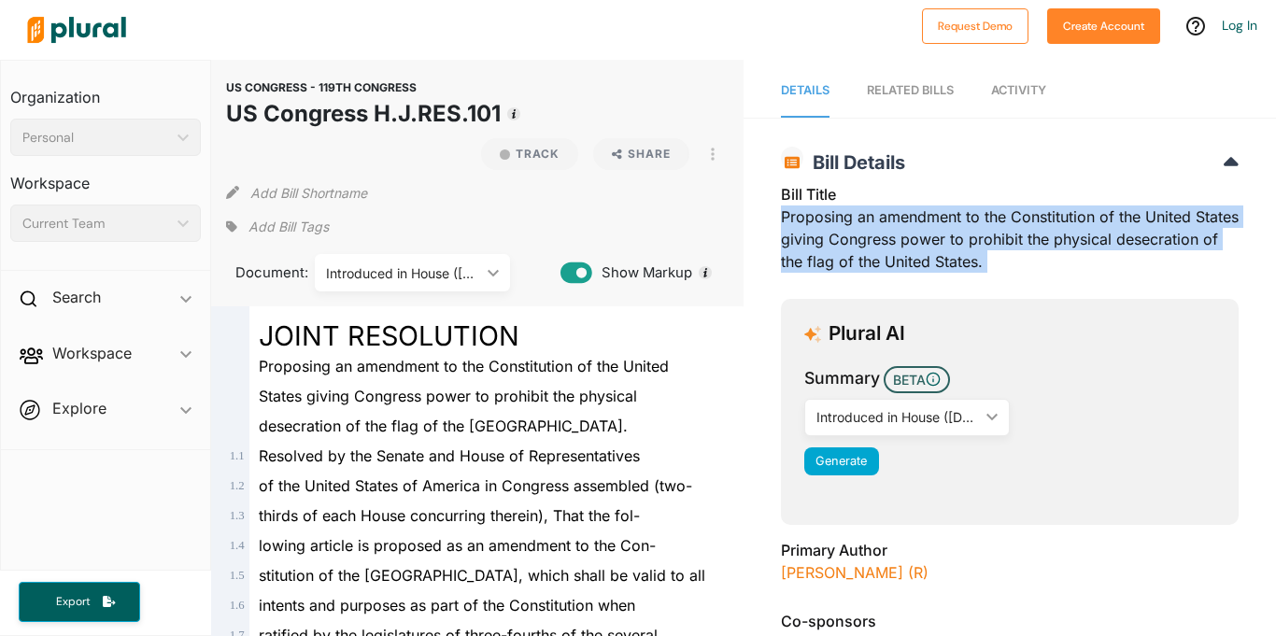
copy div "Proposing an amendment to the Constitution of the United States giving Congress…"
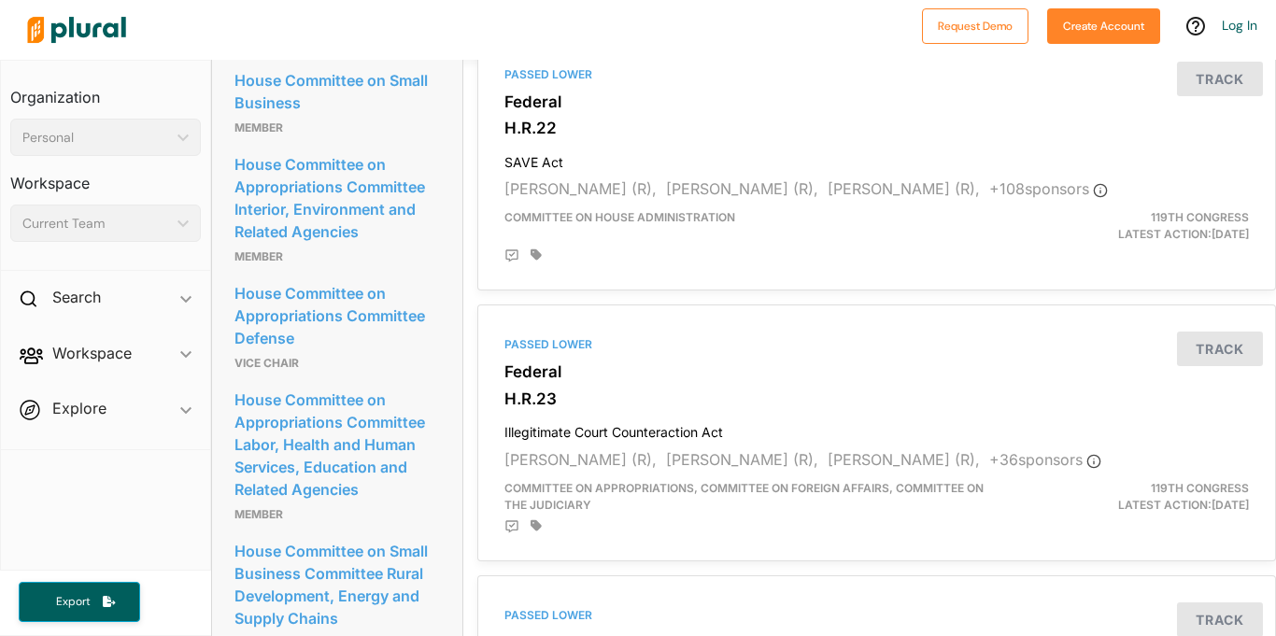
scroll to position [2424, 0]
click at [664, 197] on div "Chip Roy (R), Nicole Malliotakis (R), Brad Finstad (R), + 108 sponsor s" at bounding box center [876, 188] width 745 height 22
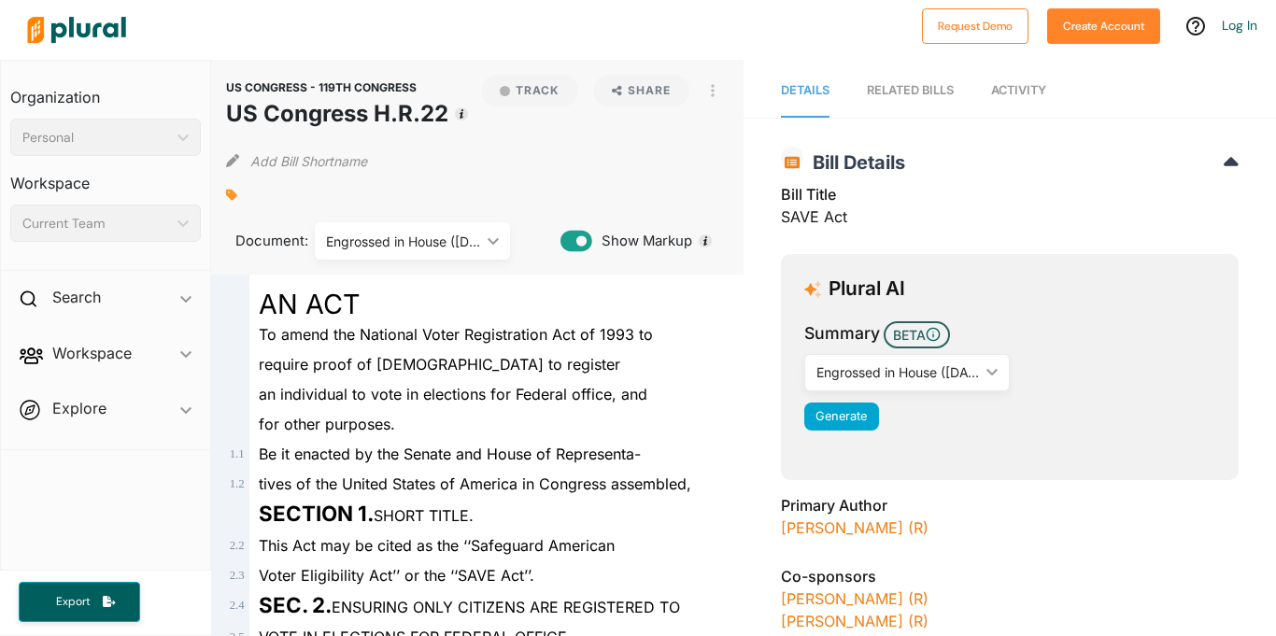
click at [365, 108] on h1 "US Congress H.R.22" at bounding box center [337, 114] width 222 height 34
click at [803, 214] on div "Bill Title SAVE Act" at bounding box center [1010, 211] width 458 height 56
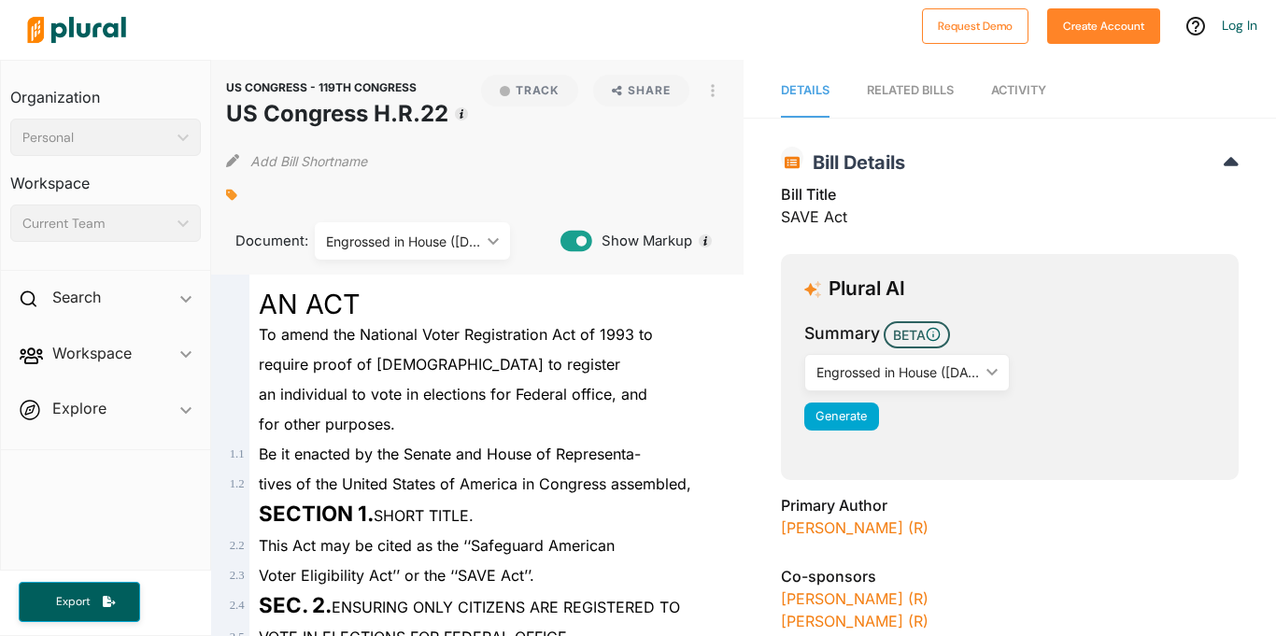
click at [803, 214] on div "Bill Title SAVE Act" at bounding box center [1010, 211] width 458 height 56
copy div "SAVE Act"
click at [334, 114] on h1 "US Congress H.R.22" at bounding box center [337, 114] width 222 height 34
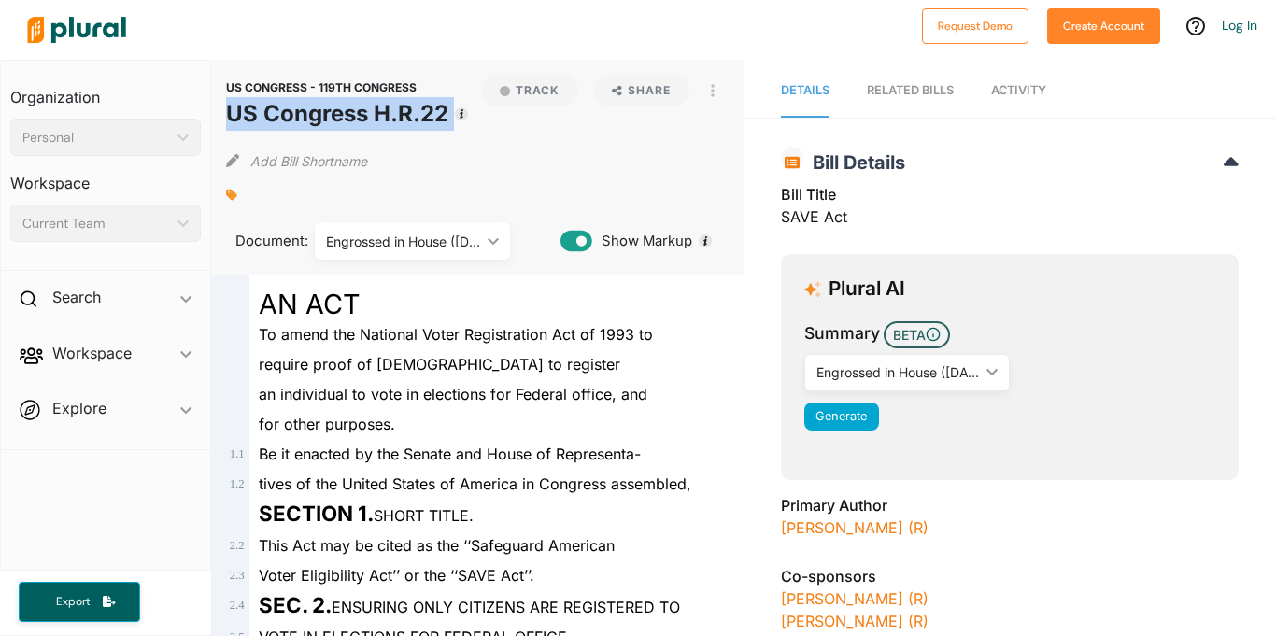
click at [334, 114] on h1 "US Congress H.R.22" at bounding box center [337, 114] width 222 height 34
copy div "US Congress H.R.22 Track"
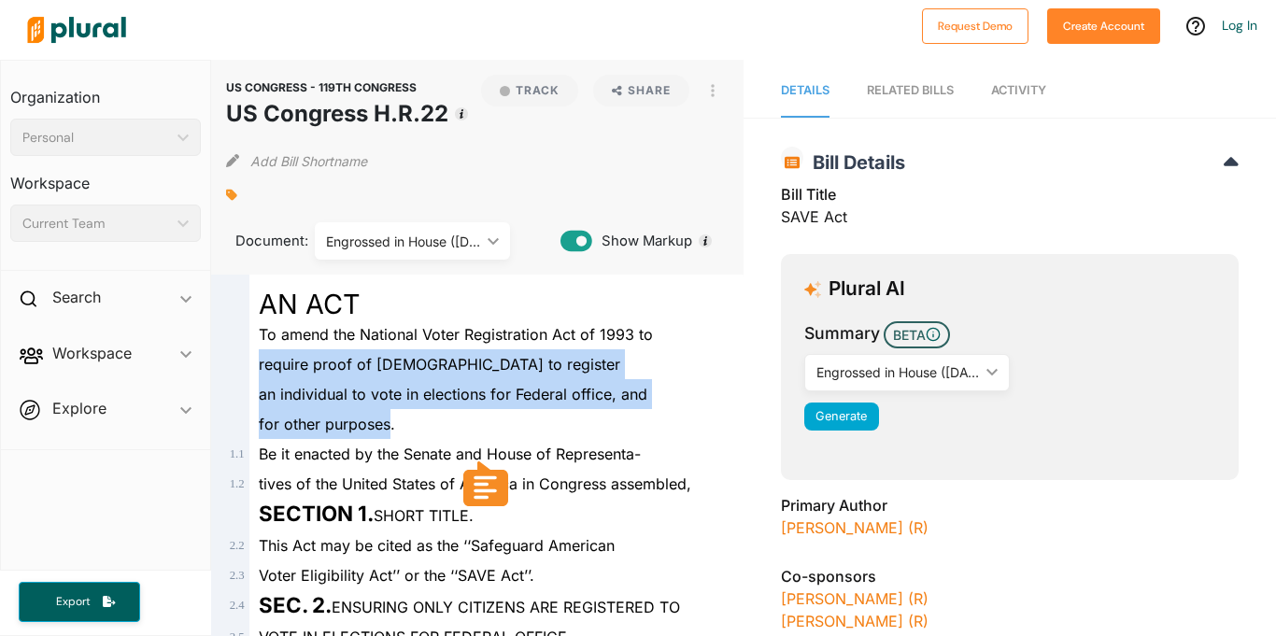
drag, startPoint x: 261, startPoint y: 362, endPoint x: 391, endPoint y: 425, distance: 144.2
copy div "require proof of United States citizenship to register an individual to vote in…"
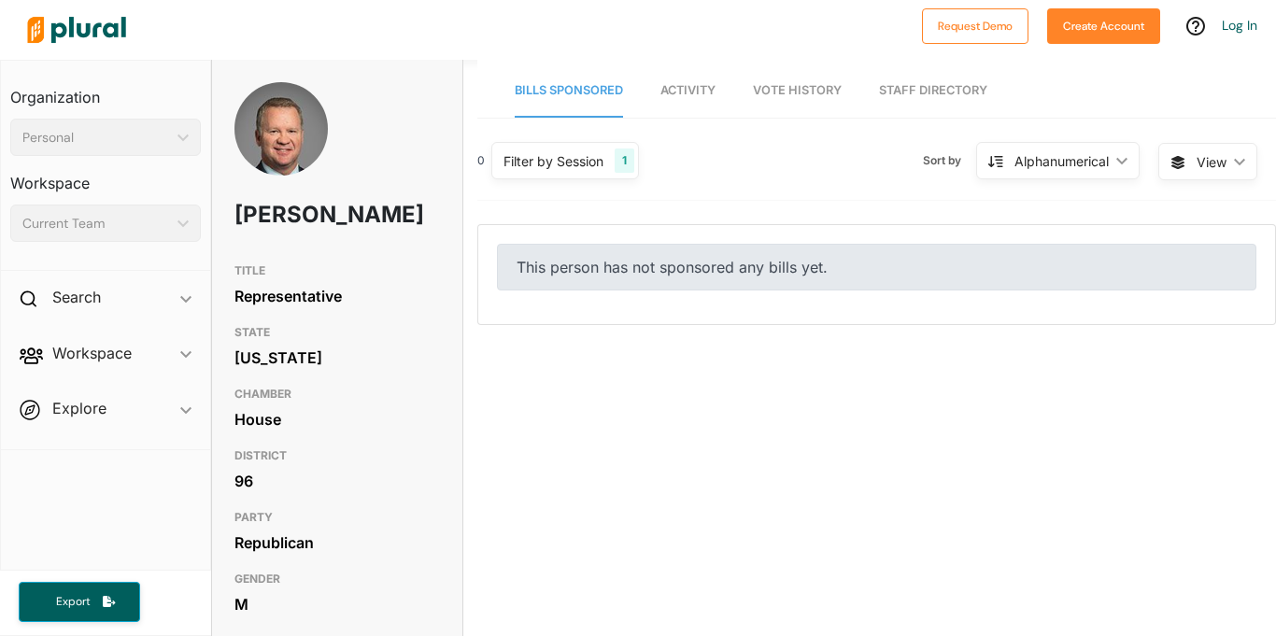
click at [731, 256] on div "This person has not sponsored any bills yet." at bounding box center [877, 267] width 760 height 47
click at [574, 167] on div "Filter by Session" at bounding box center [554, 161] width 100 height 20
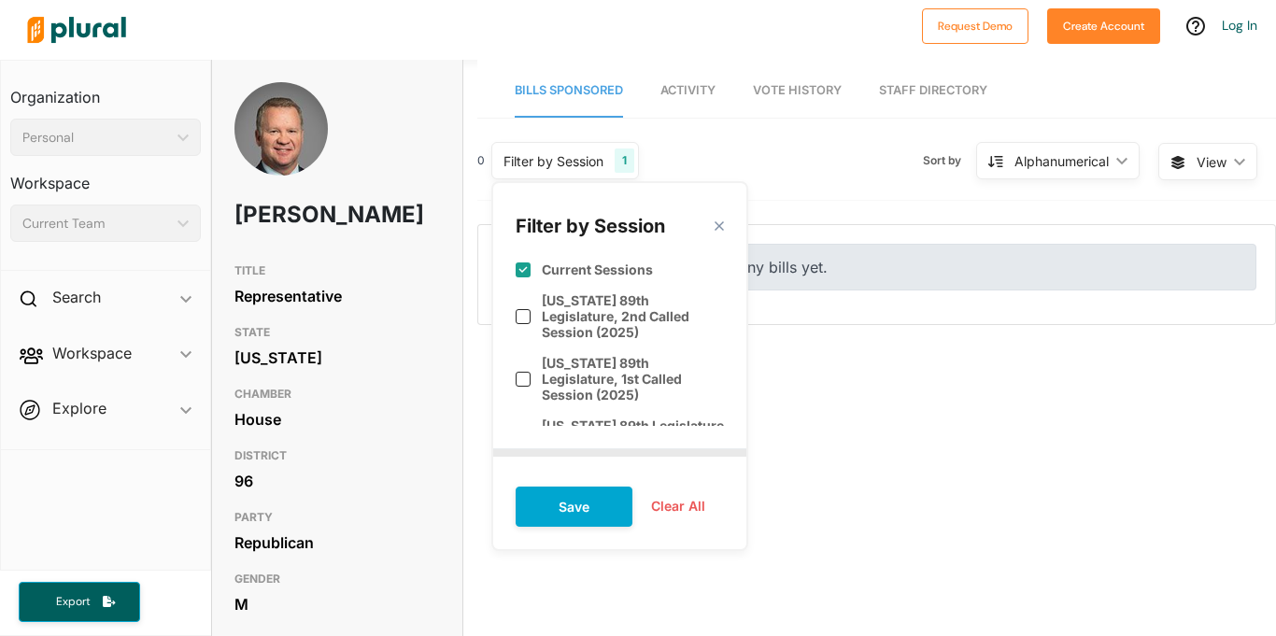
click at [568, 274] on label "Current Sessions" at bounding box center [597, 270] width 111 height 16
checkbox input "false"
click at [725, 228] on div "Filter by Session close Current Sessions Texas 89th Legislature, 2nd Called Ses…" at bounding box center [619, 366] width 257 height 370
click at [715, 225] on polygon at bounding box center [719, 227] width 16 height 16
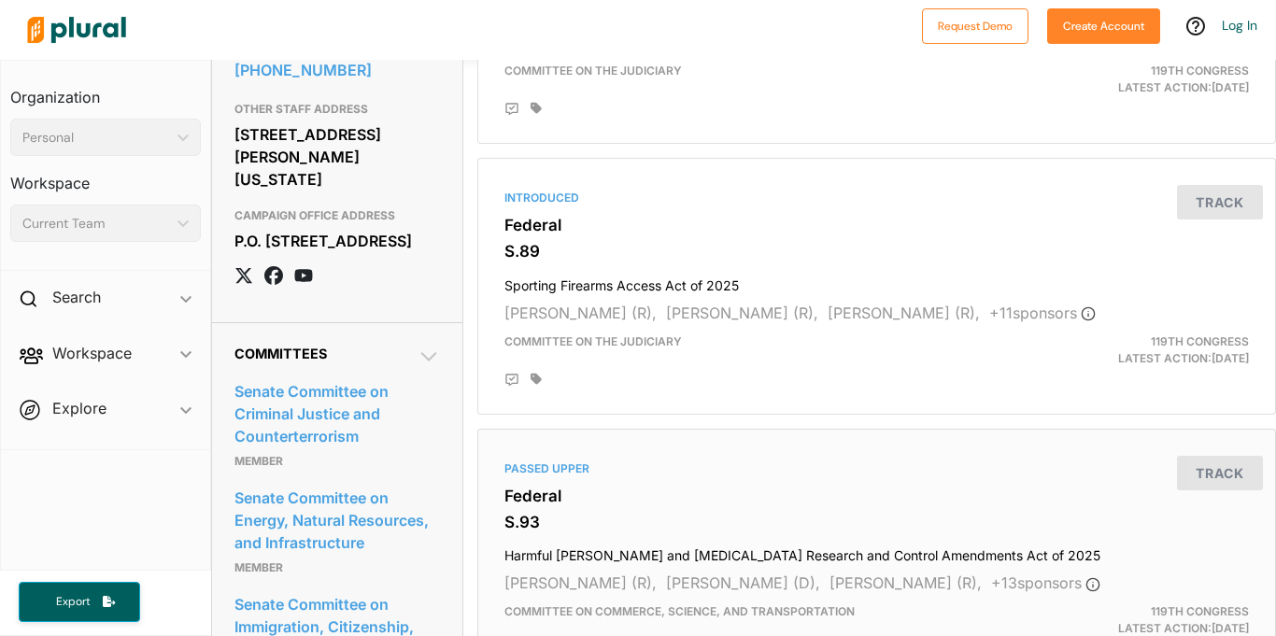
scroll to position [1966, 0]
click at [680, 238] on div "Introduced Federal S.89 Sporting Firearms Access Act of 2025 [PERSON_NAME] (R),…" at bounding box center [877, 287] width 782 height 240
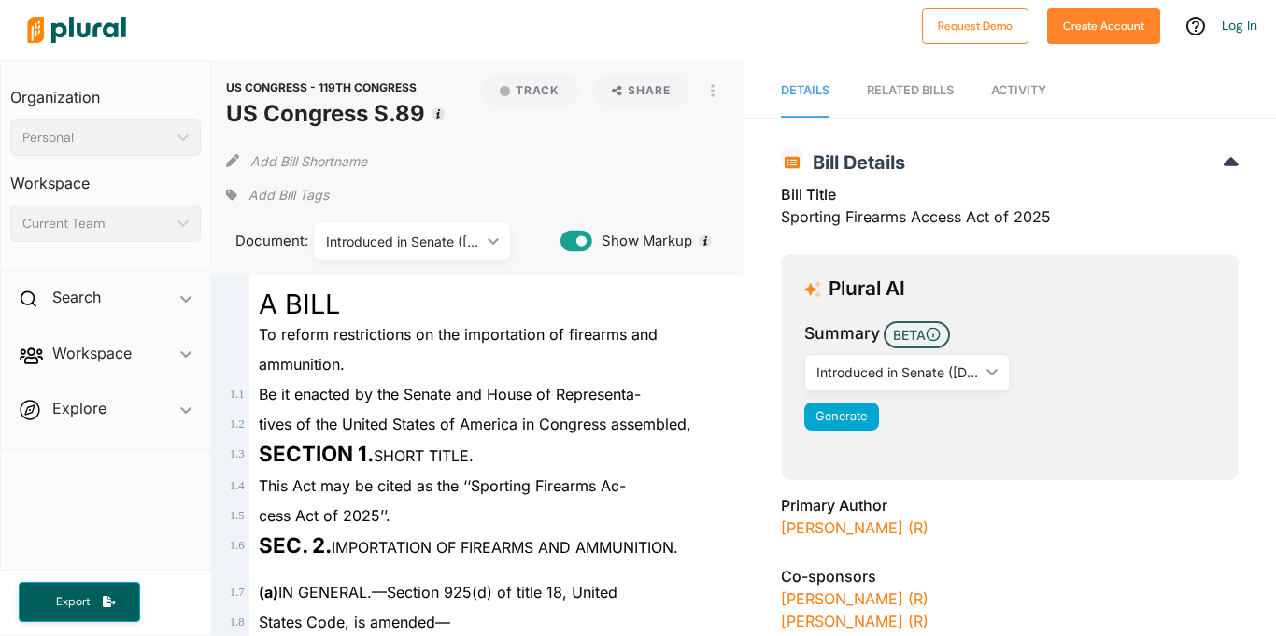
click at [349, 110] on h1 "US Congress S.89" at bounding box center [325, 114] width 199 height 34
copy div "US Congress S.89 Track"
click at [308, 334] on span "To reform restrictions on the importation of firearms and" at bounding box center [458, 334] width 399 height 19
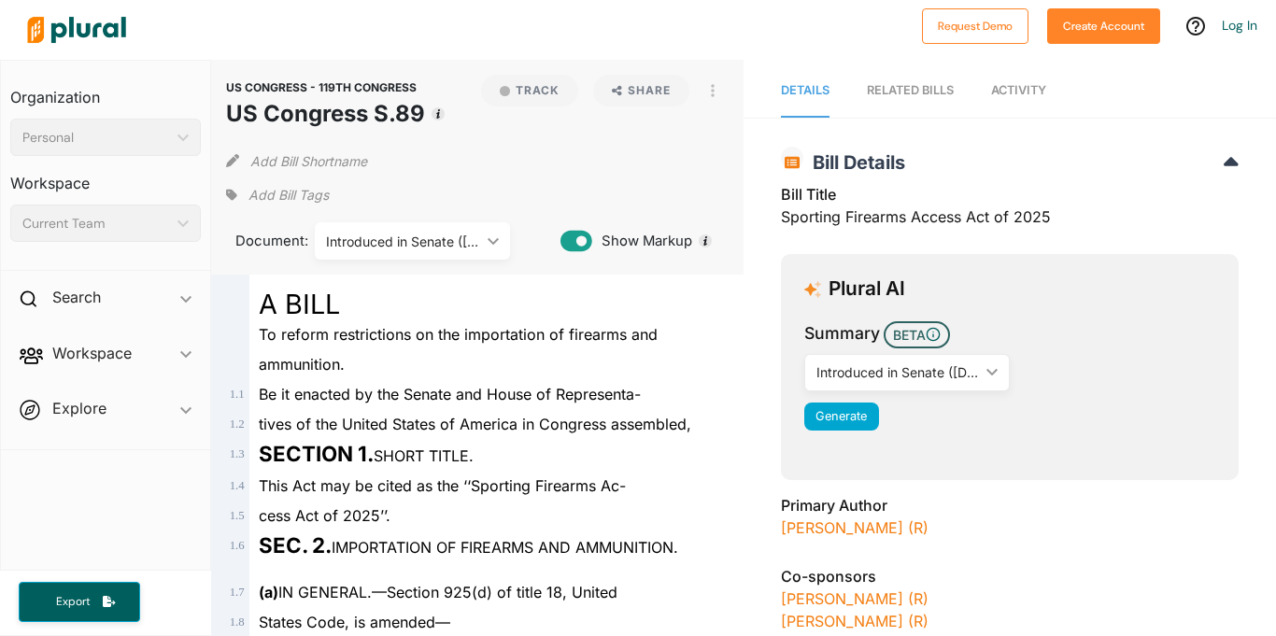
click at [308, 334] on span "To reform restrictions on the importation of firearms and" at bounding box center [458, 334] width 399 height 19
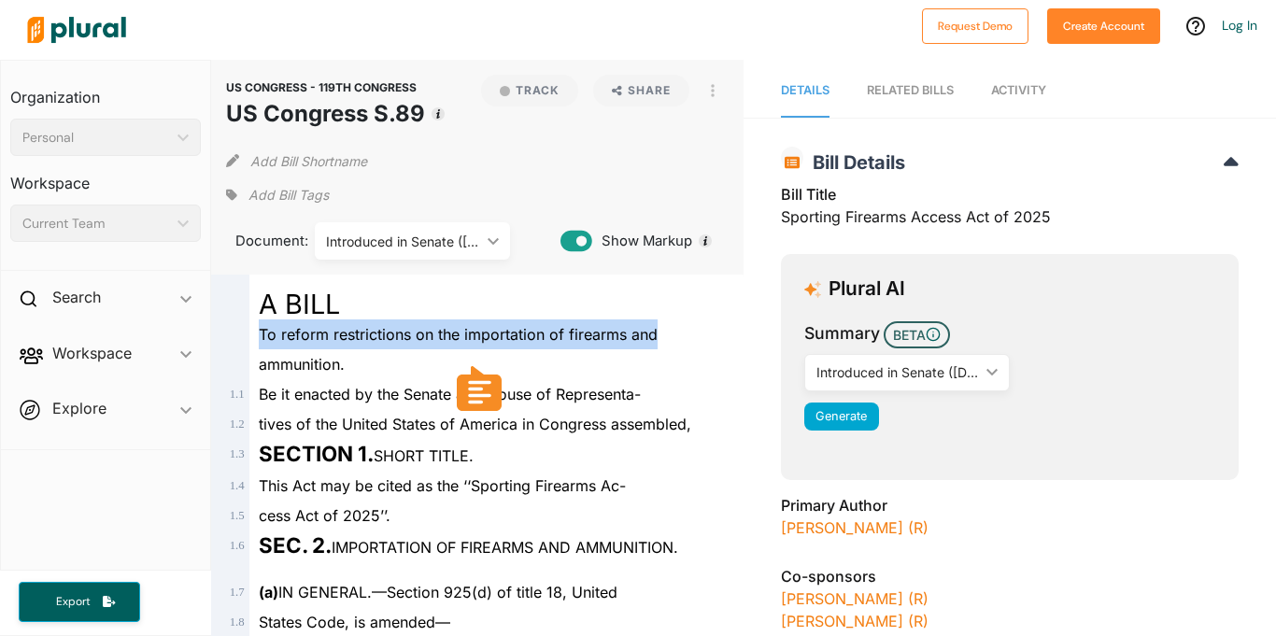
click at [263, 334] on span "To reform restrictions on the importation of firearms and" at bounding box center [458, 334] width 399 height 19
drag, startPoint x: 263, startPoint y: 334, endPoint x: 342, endPoint y: 367, distance: 86.2
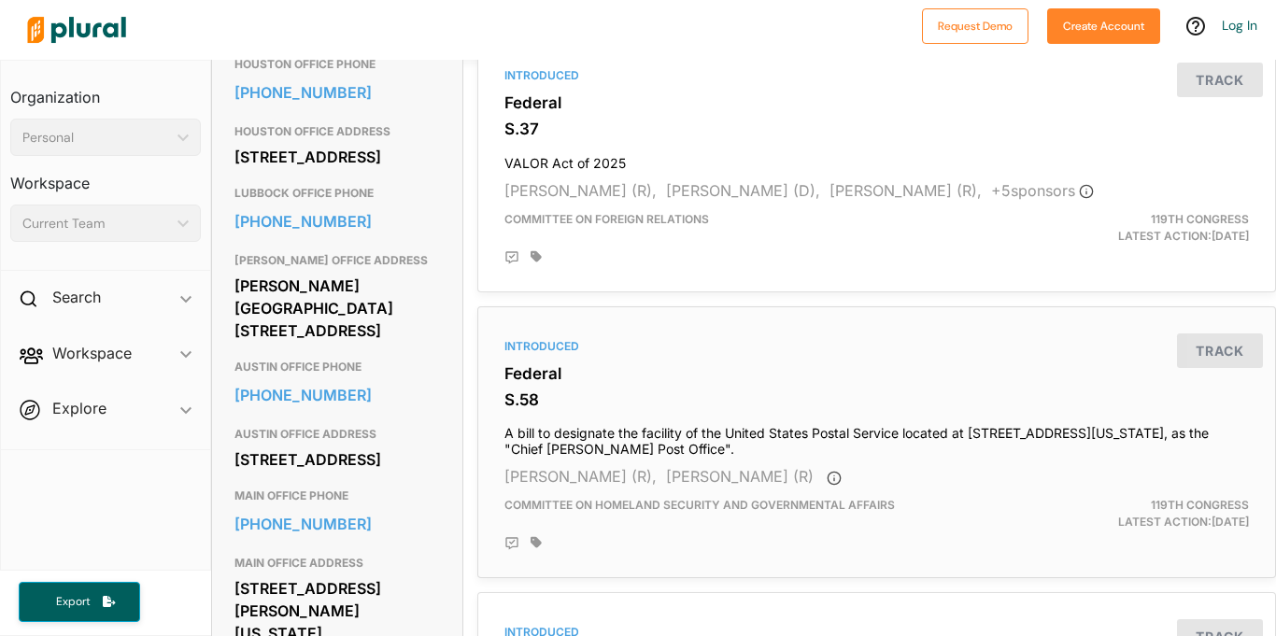
scroll to position [971, 0]
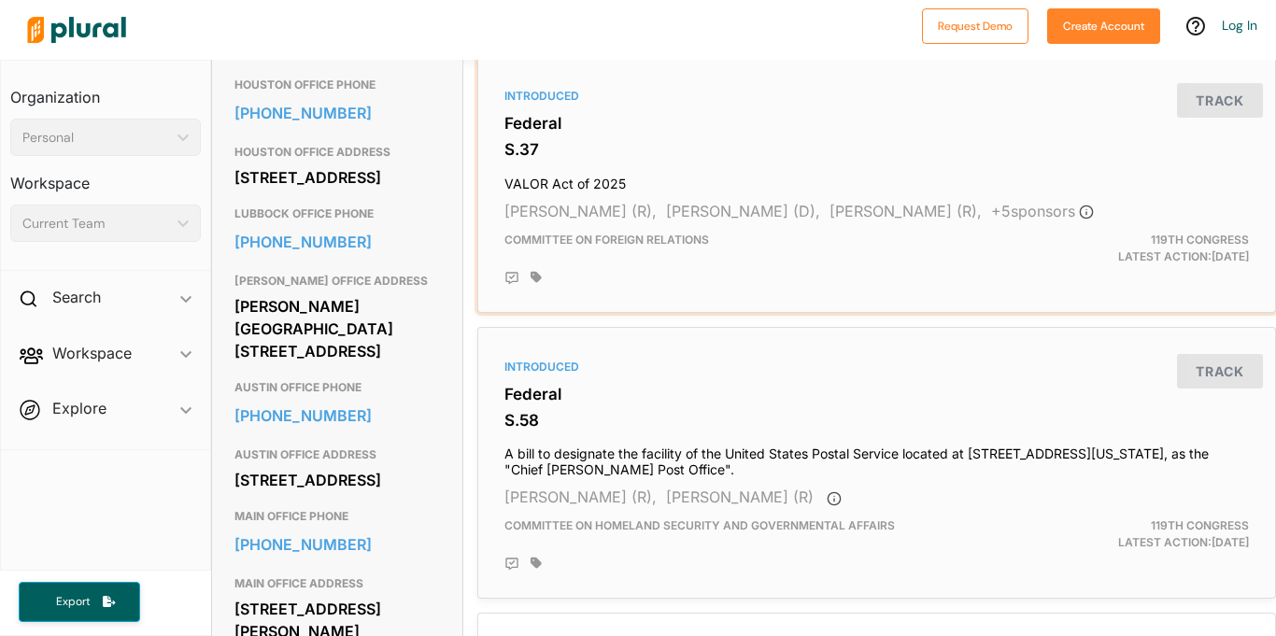
click at [713, 281] on div at bounding box center [890, 278] width 718 height 15
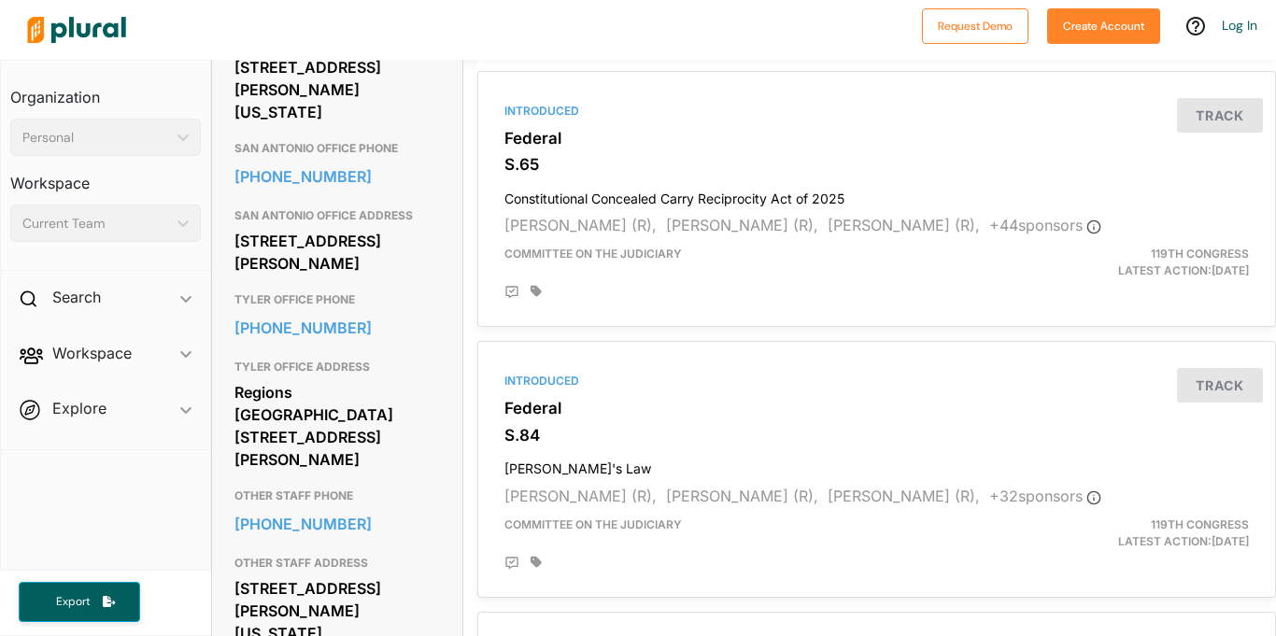
scroll to position [1794, 0]
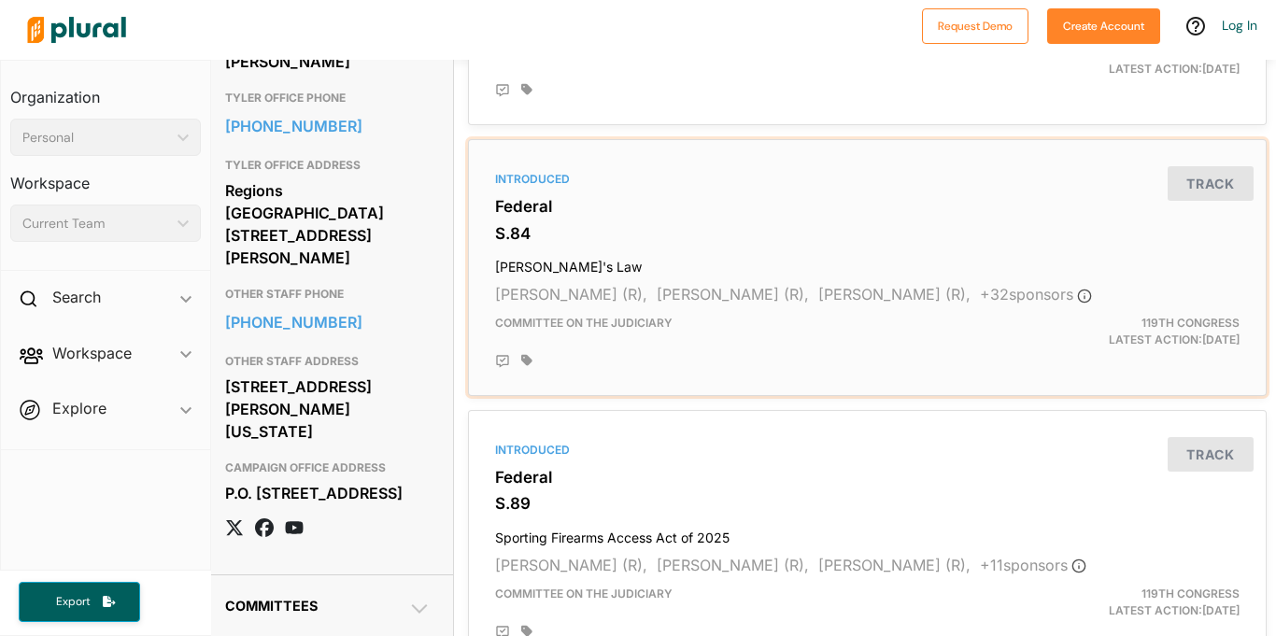
click at [725, 271] on h4 "[PERSON_NAME]'s Law" at bounding box center [867, 262] width 745 height 25
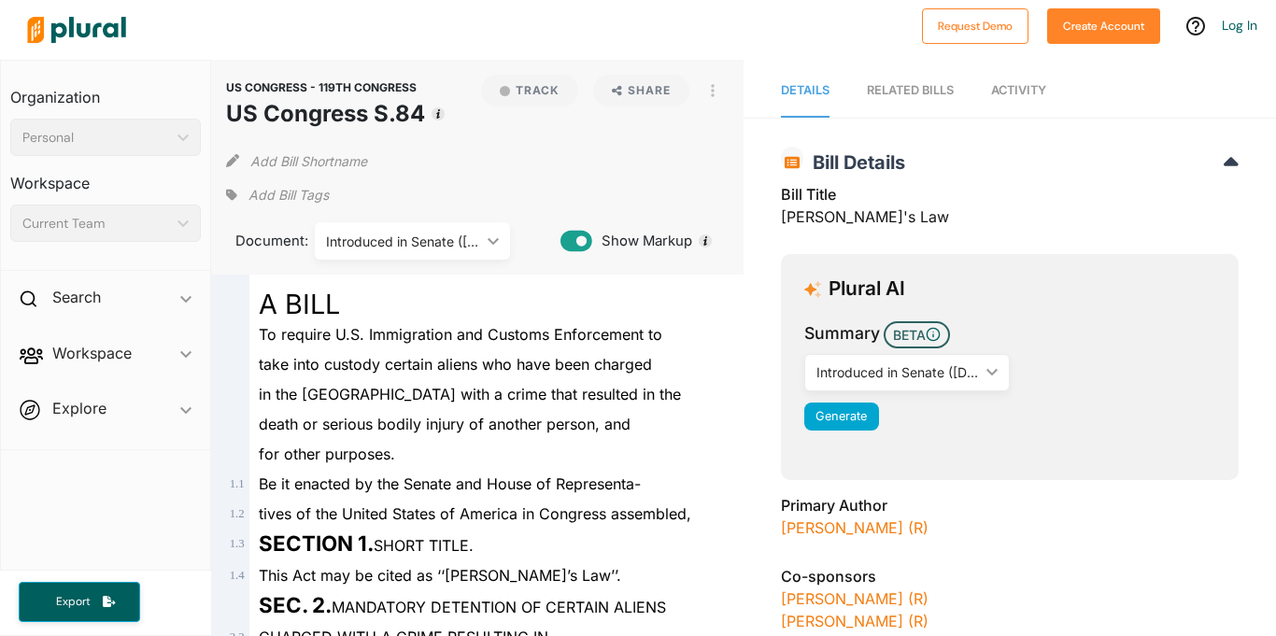
click at [334, 115] on h1 "US Congress S.84" at bounding box center [325, 114] width 199 height 34
copy div "US Congress S.84 Track"
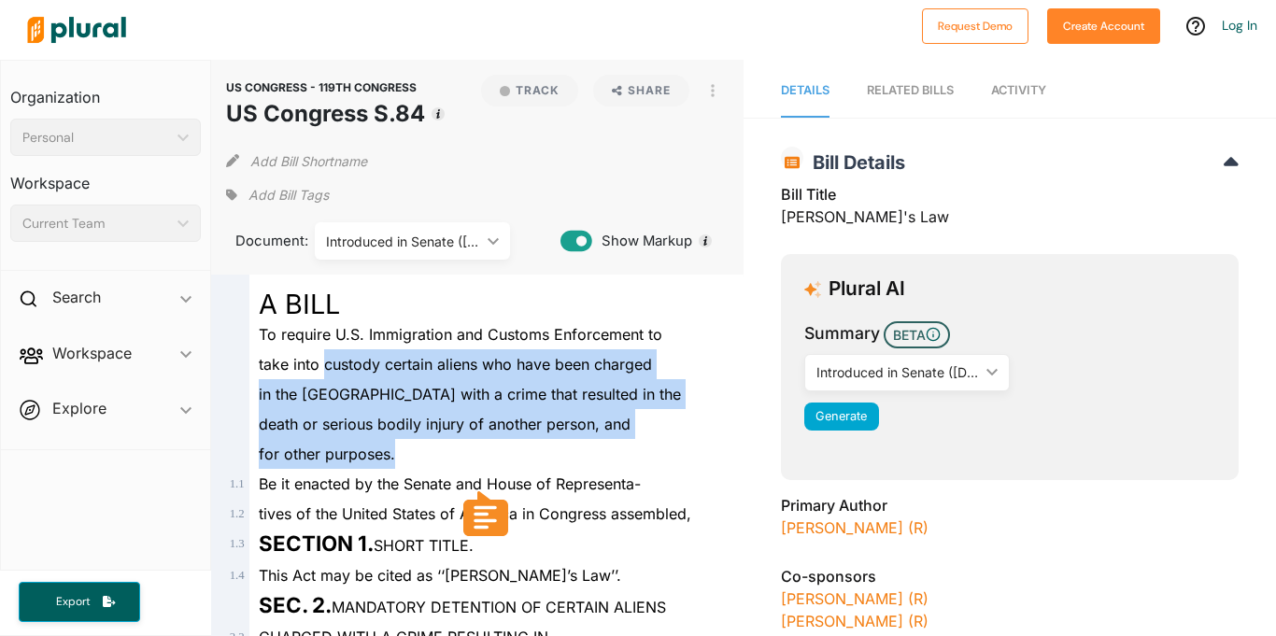
drag, startPoint x: 322, startPoint y: 365, endPoint x: 403, endPoint y: 441, distance: 110.4
copy div "custody certain aliens who have been charged in the United States with a crime …"
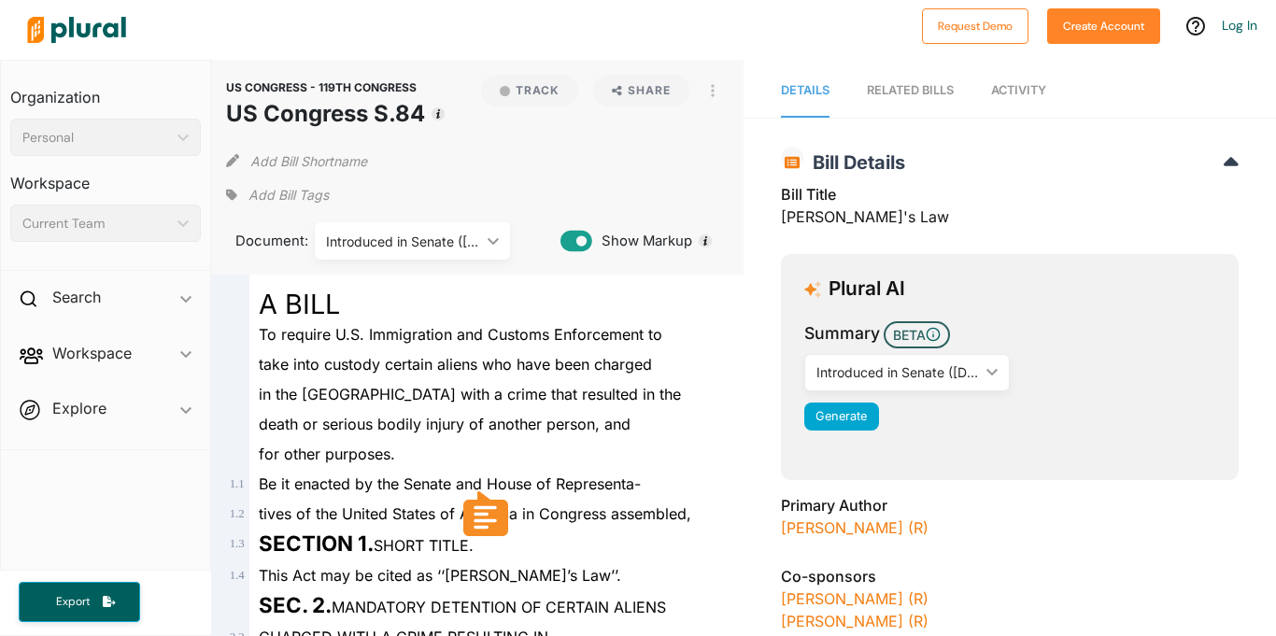
click at [498, 340] on span "To require U.S. Immigration and Customs Enforcement to" at bounding box center [461, 334] width 404 height 19
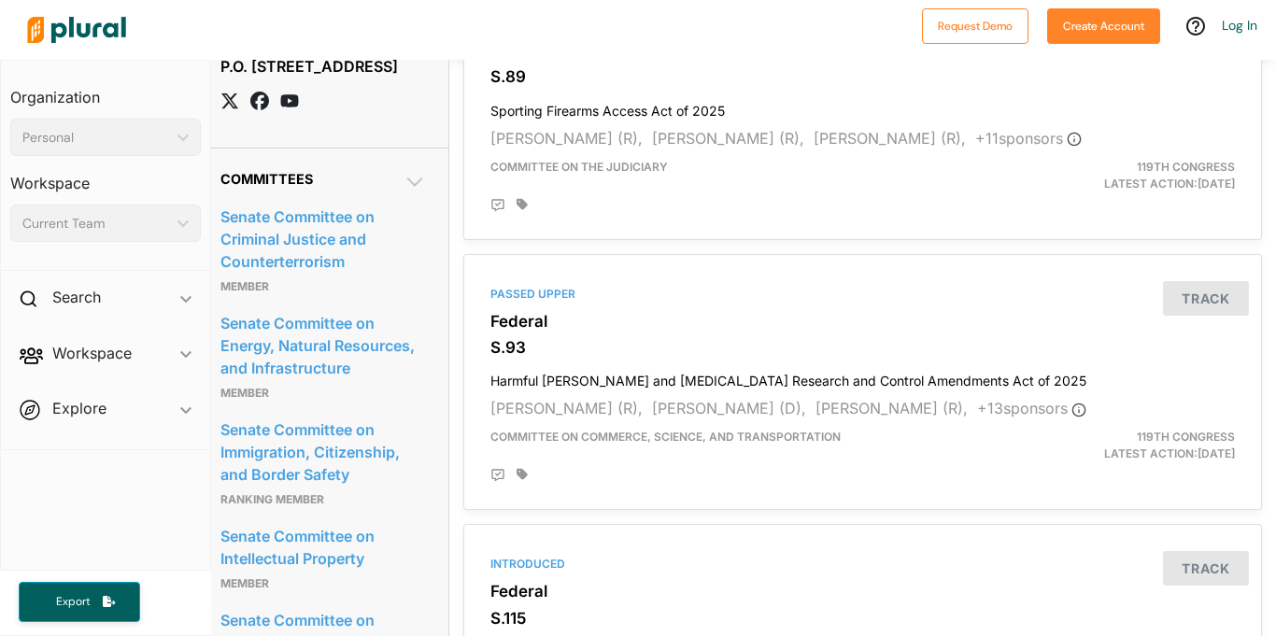
scroll to position [2307, 14]
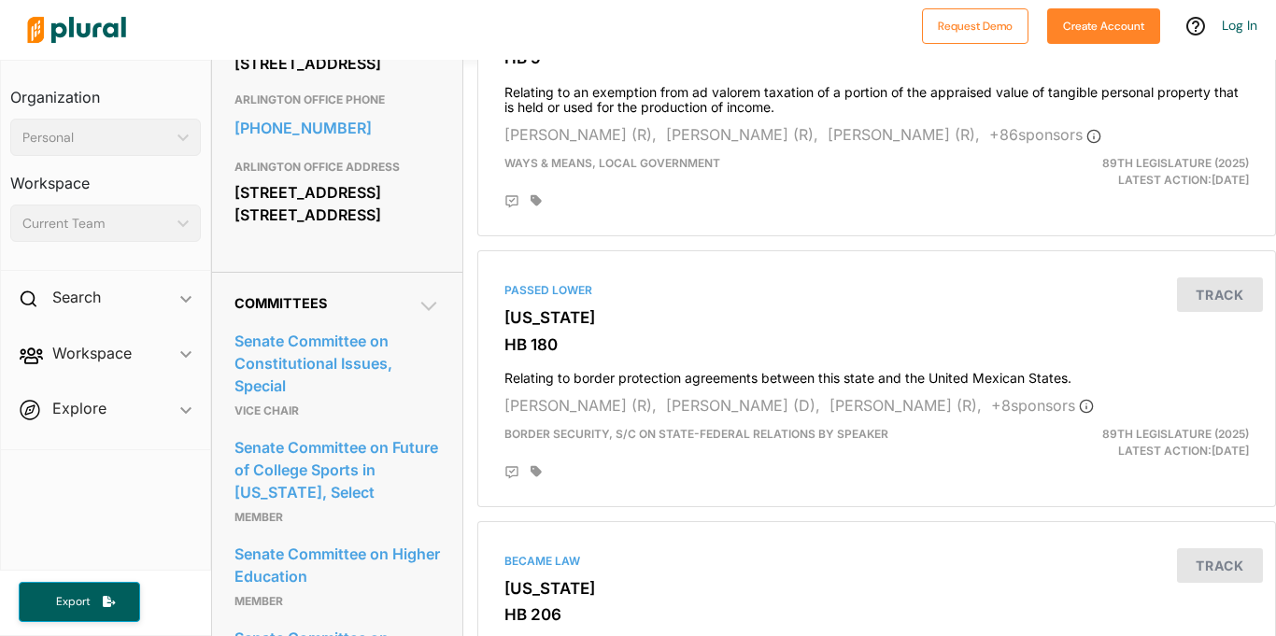
scroll to position [1177, 0]
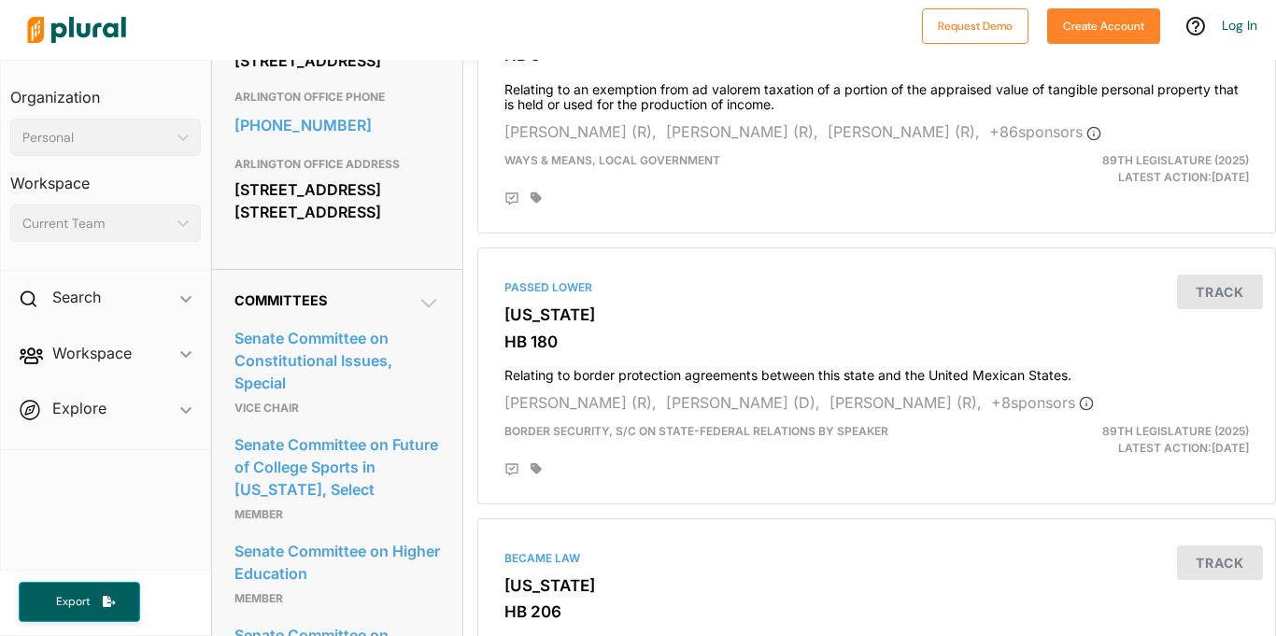
click at [308, 226] on div "[STREET_ADDRESS] [STREET_ADDRESS]" at bounding box center [337, 201] width 206 height 50
copy div "[STREET_ADDRESS] Suite 265"
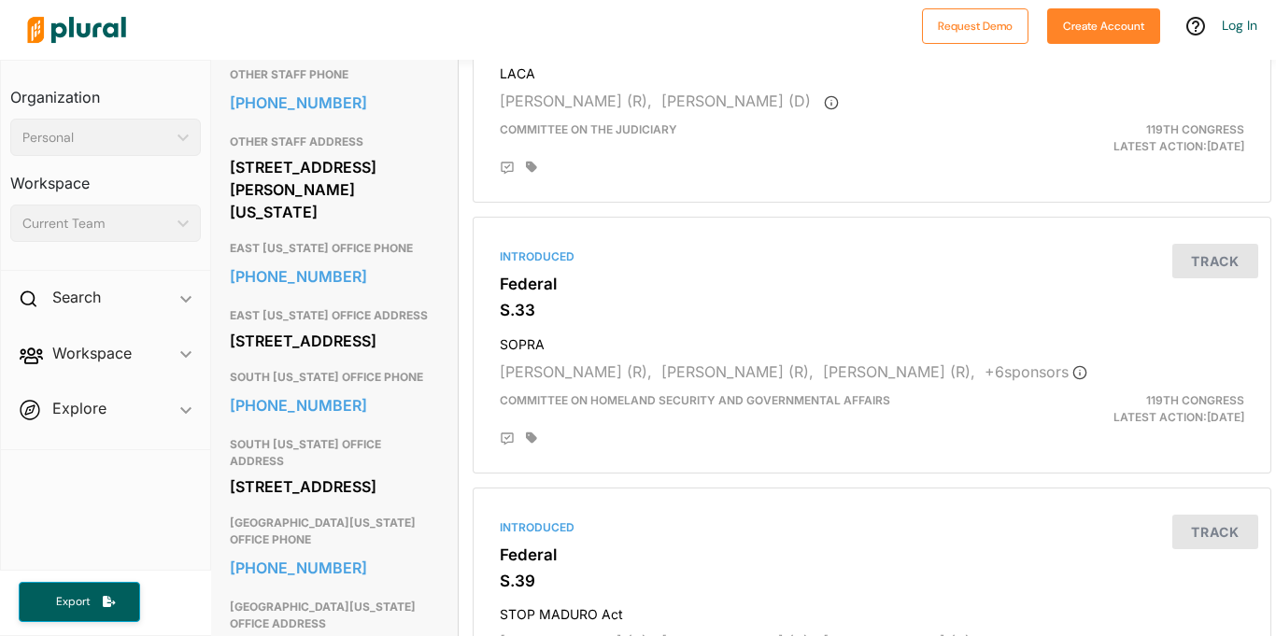
scroll to position [1357, 5]
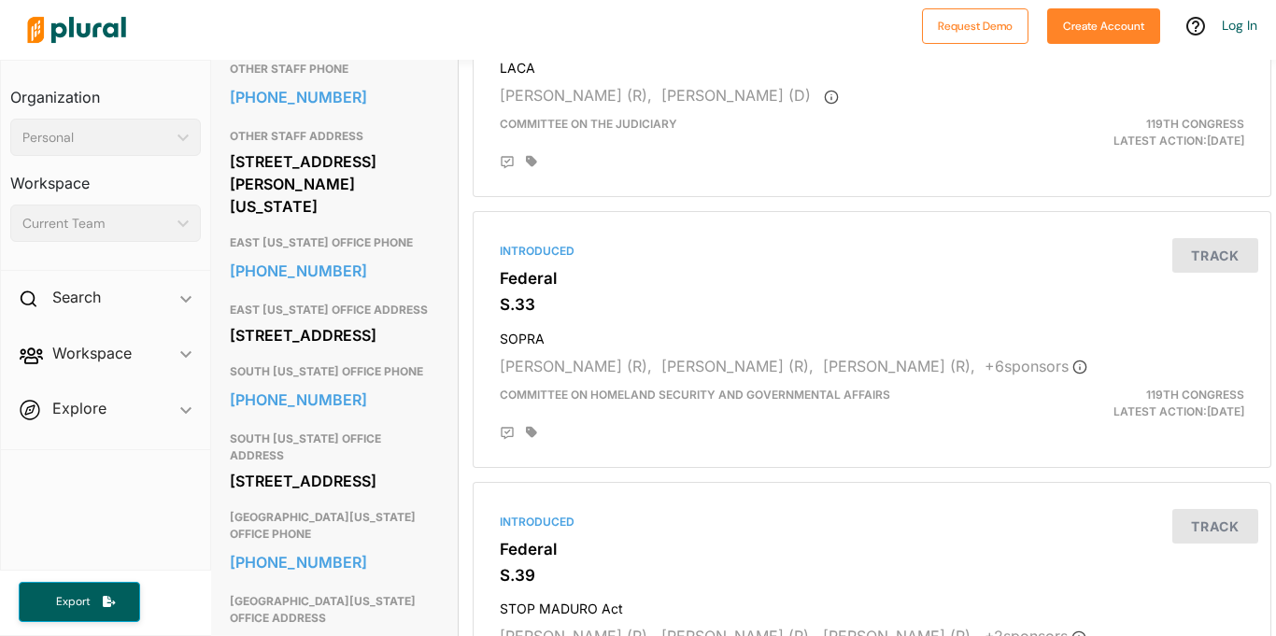
drag, startPoint x: 233, startPoint y: 244, endPoint x: 351, endPoint y: 269, distance: 121.3
click at [351, 321] on div "[STREET_ADDRESS]" at bounding box center [333, 335] width 206 height 28
copy div "[STREET_ADDRESS]"
click at [398, 257] on link "[PHONE_NUMBER]" at bounding box center [333, 271] width 206 height 28
click at [275, 42] on div at bounding box center [466, 29] width 894 height 65
